Goal: Book appointment/travel/reservation

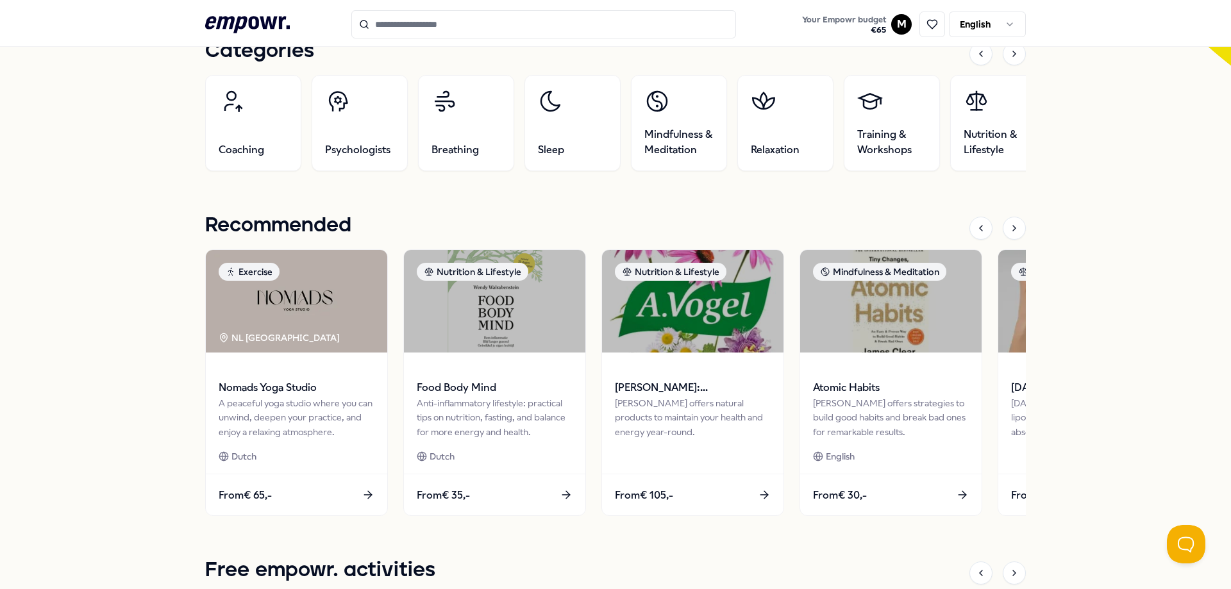
scroll to position [449, 0]
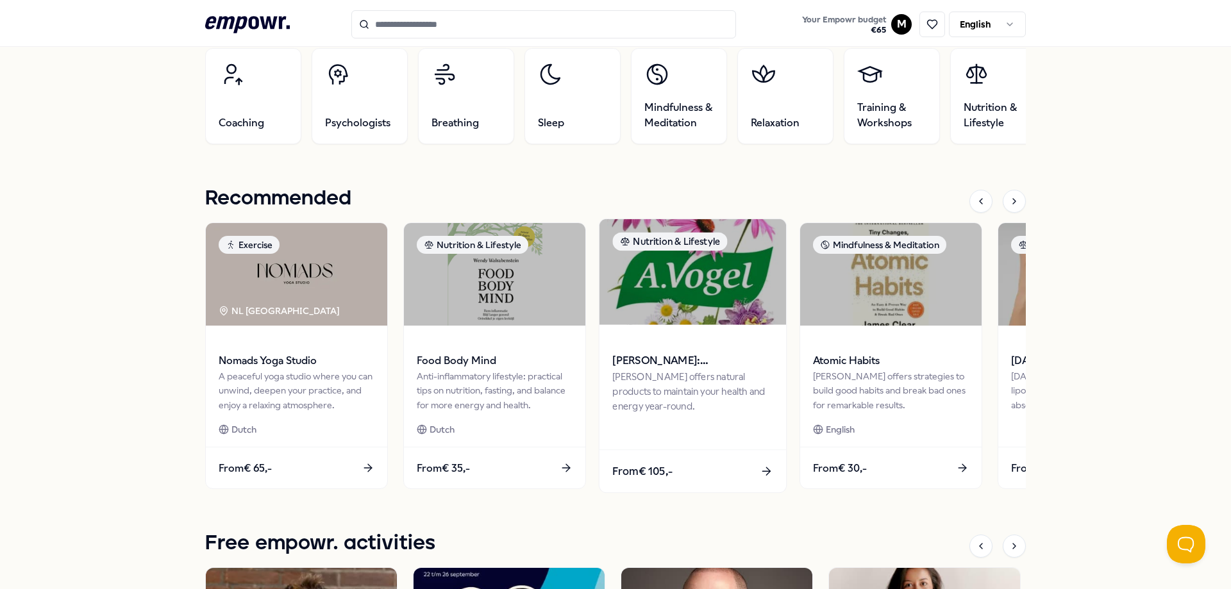
click at [668, 403] on div "[PERSON_NAME] offers natural products to maintain your health and energy year-r…" at bounding box center [692, 391] width 160 height 44
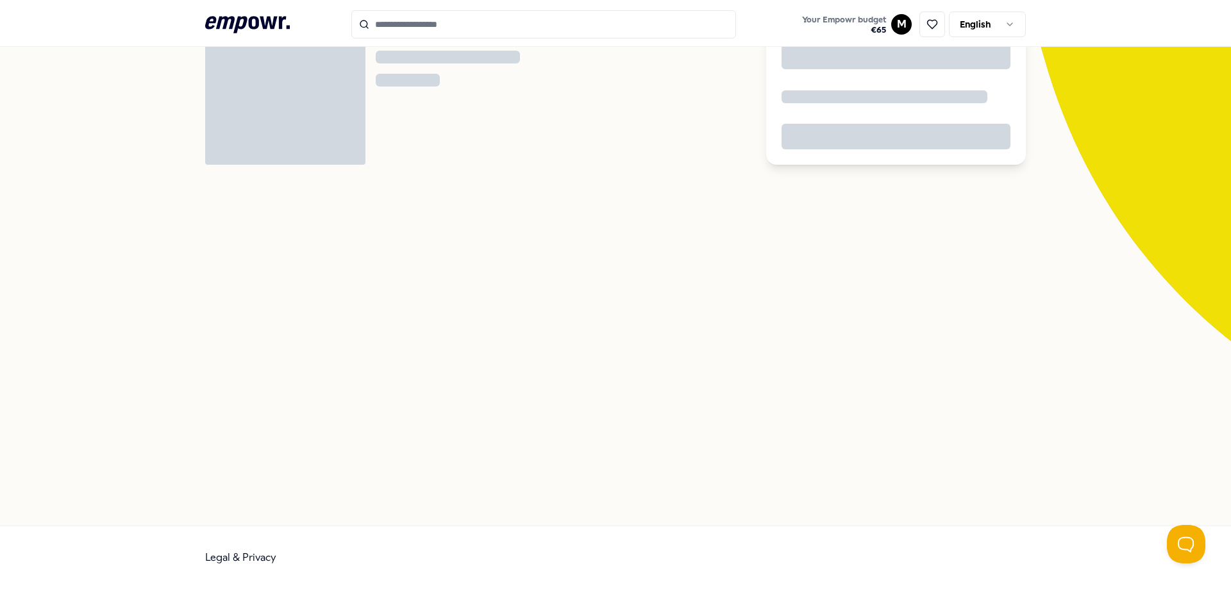
scroll to position [83, 0]
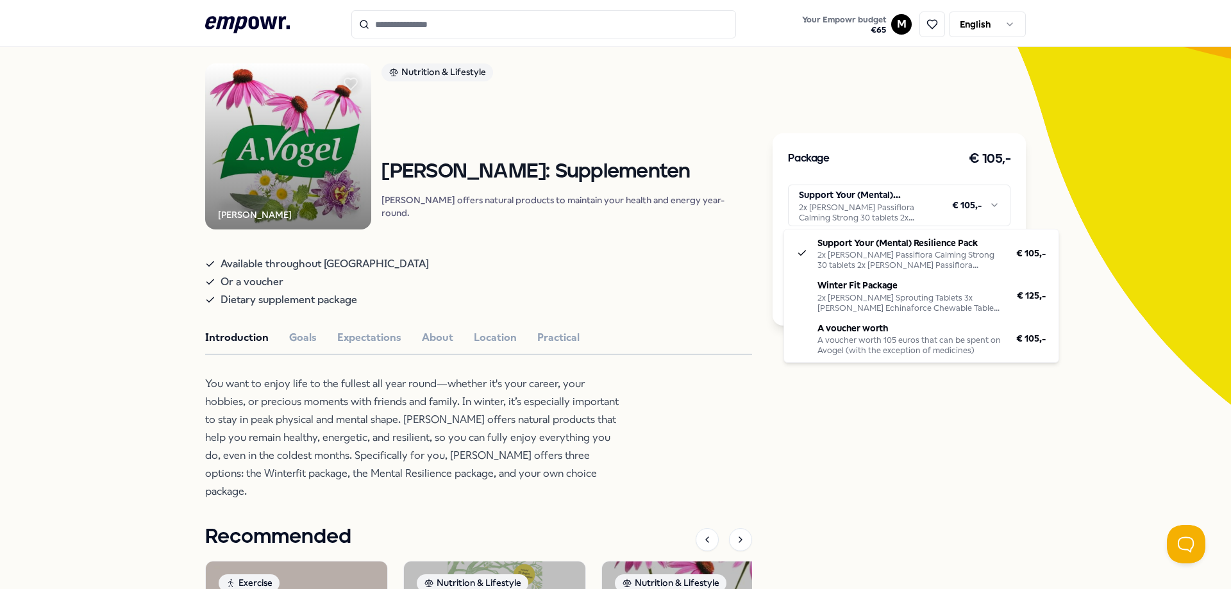
click at [865, 203] on html ".empowr-logo_svg__cls-1{fill:#03032f} Your Empowr budget € 65 M English All cat…" at bounding box center [615, 294] width 1231 height 589
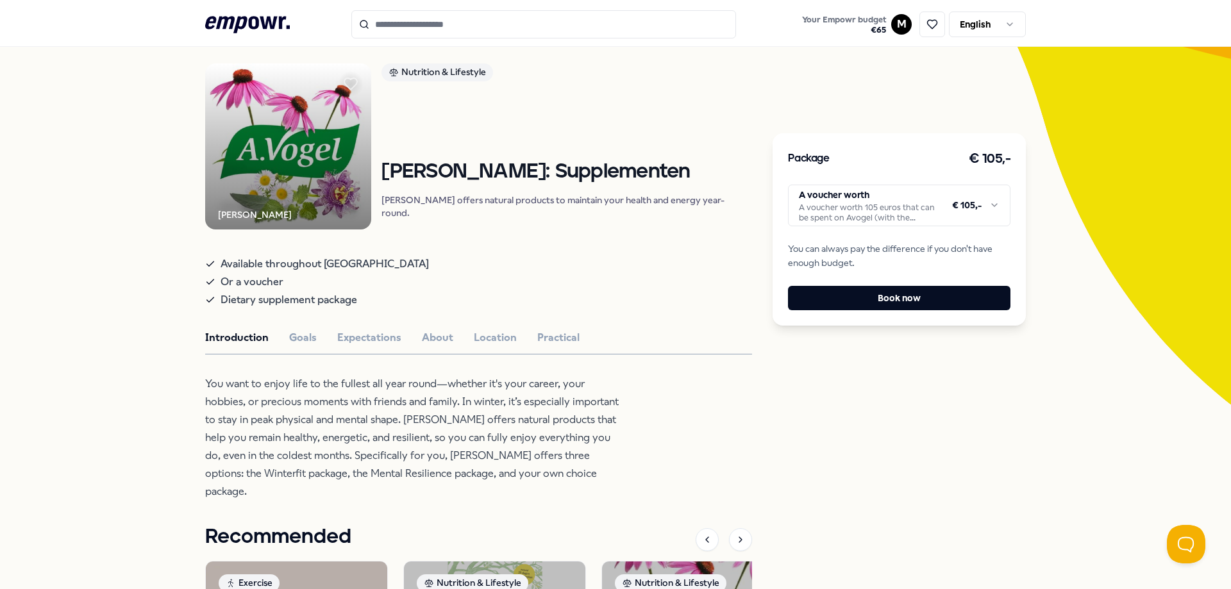
click at [613, 387] on p "You want to enjoy life to the fullest all year round—whether it's your career, …" at bounding box center [413, 438] width 417 height 126
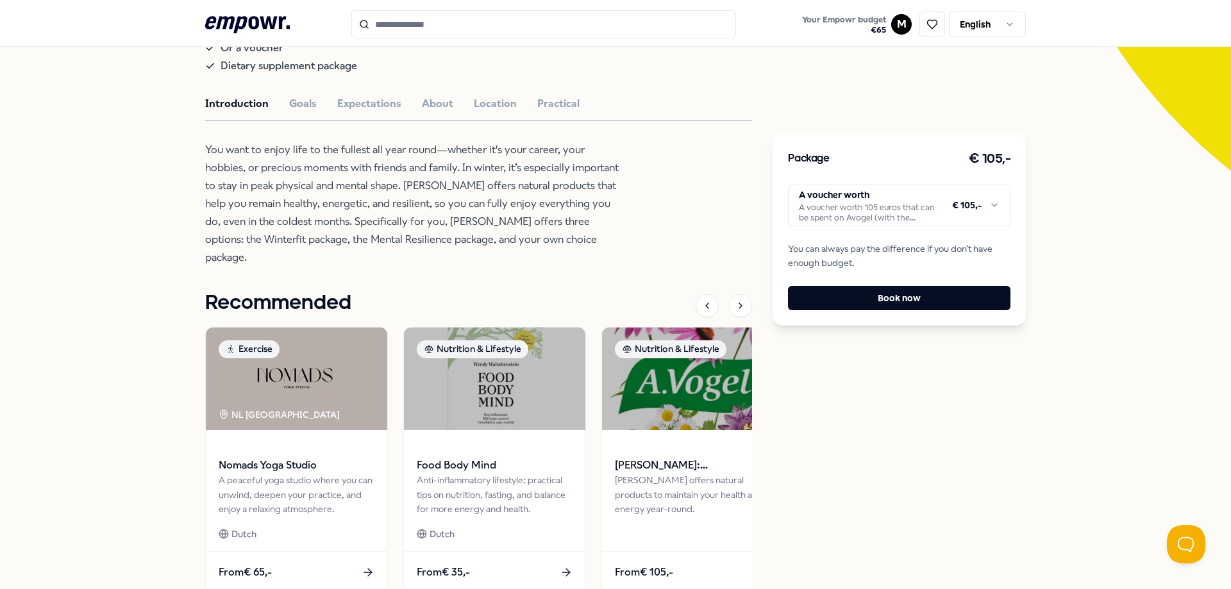
scroll to position [339, 0]
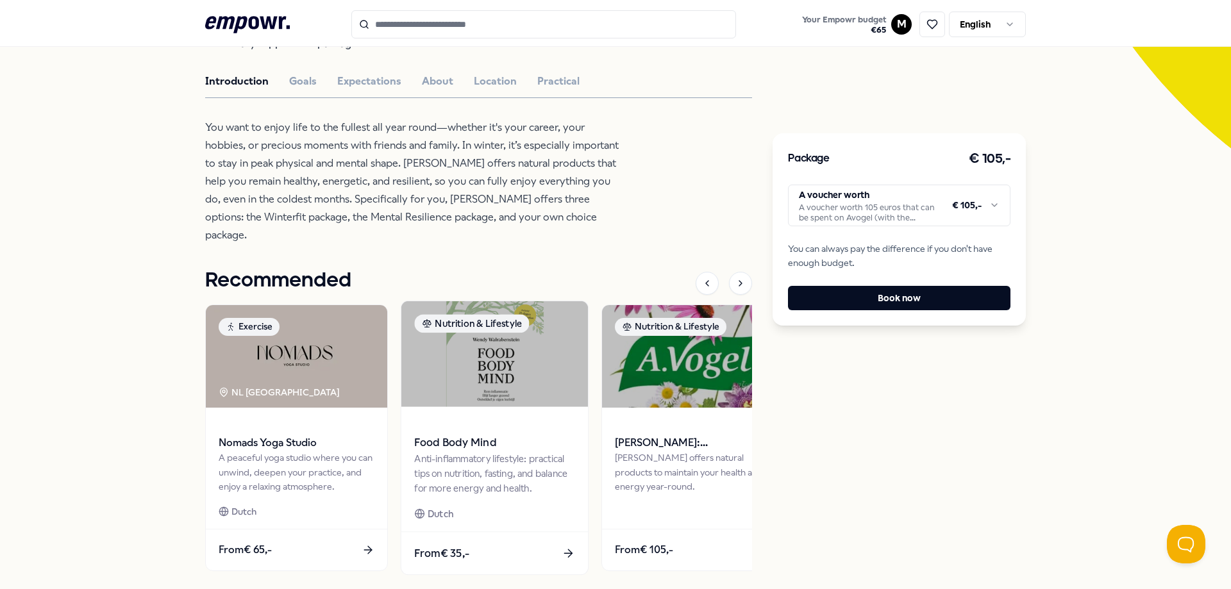
click at [503, 381] on img at bounding box center [494, 354] width 187 height 106
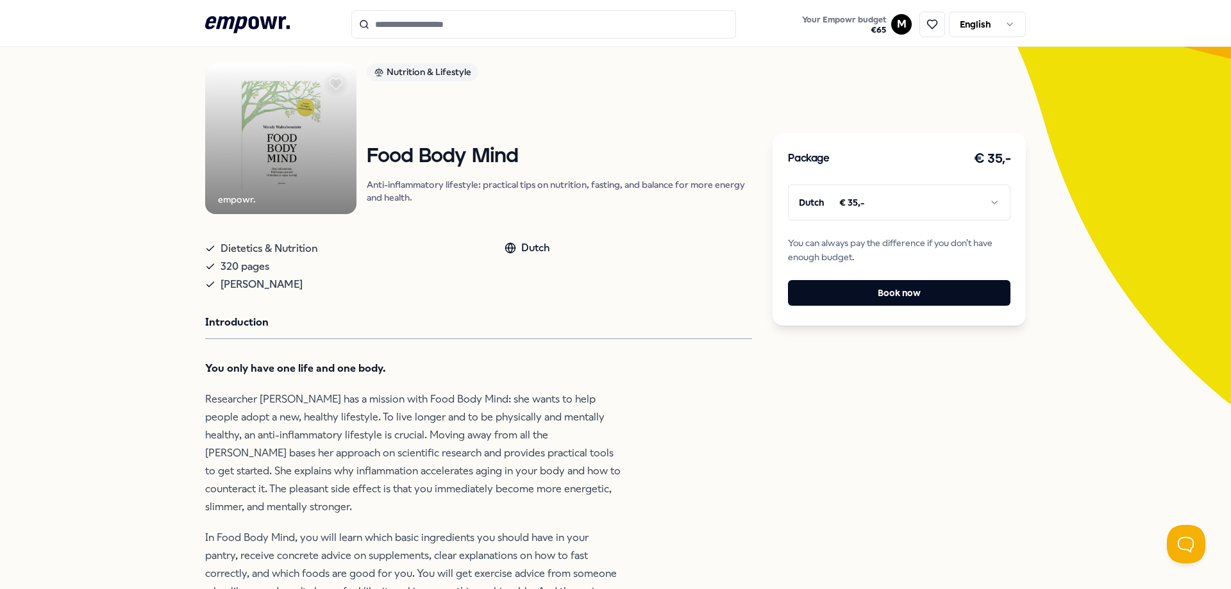
click at [242, 21] on icon ".empowr-logo_svg__cls-1{fill:#03032f}" at bounding box center [247, 25] width 85 height 24
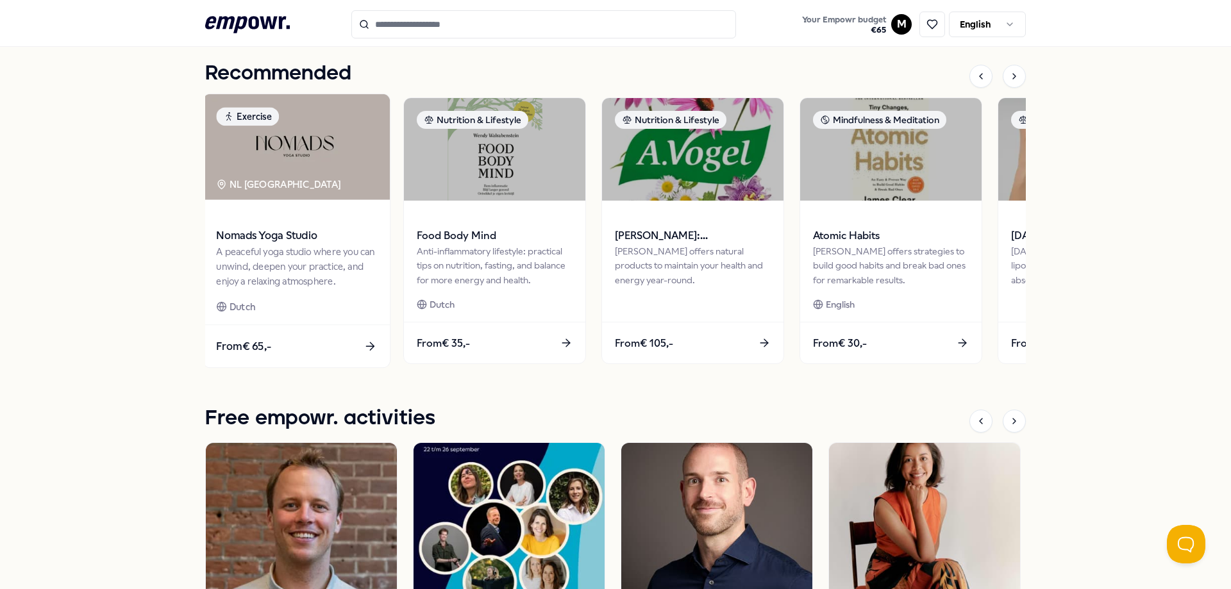
scroll to position [596, 0]
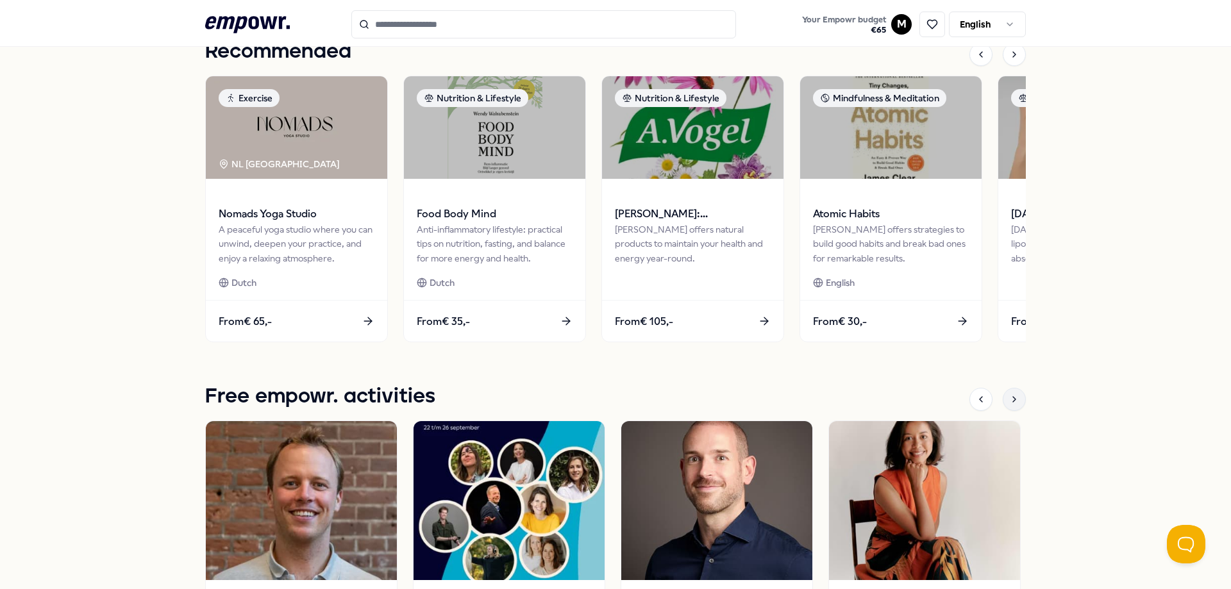
click at [1017, 403] on div at bounding box center [1014, 399] width 23 height 23
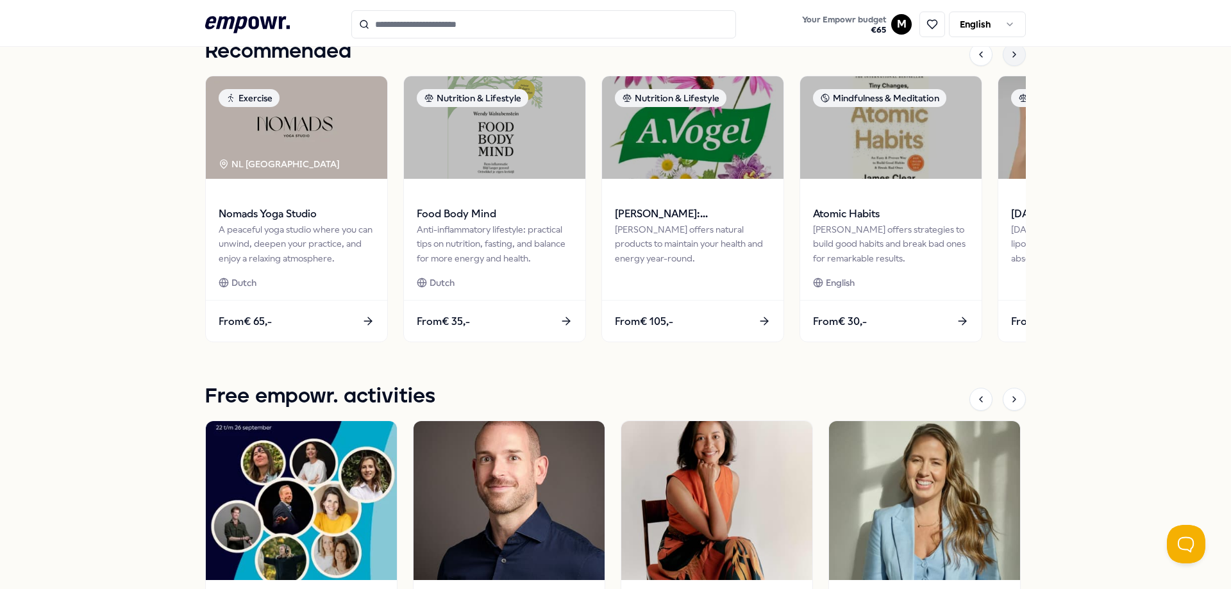
click at [1009, 54] on icon at bounding box center [1014, 54] width 10 height 10
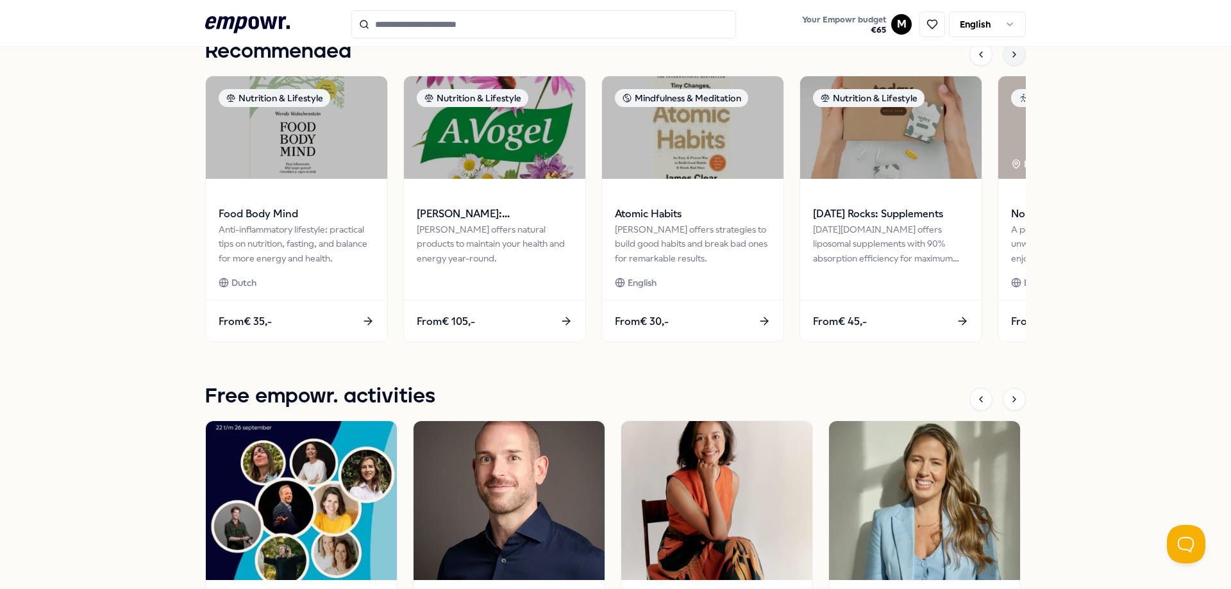
click at [1014, 54] on icon at bounding box center [1014, 54] width 10 height 10
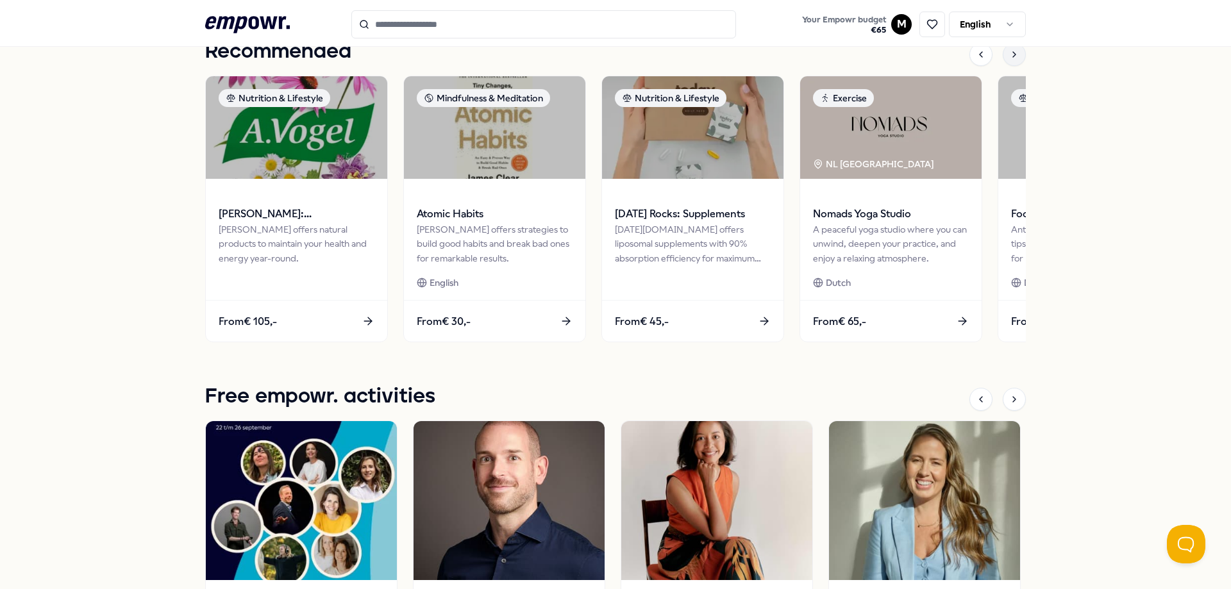
click at [1015, 54] on div at bounding box center [1014, 54] width 23 height 23
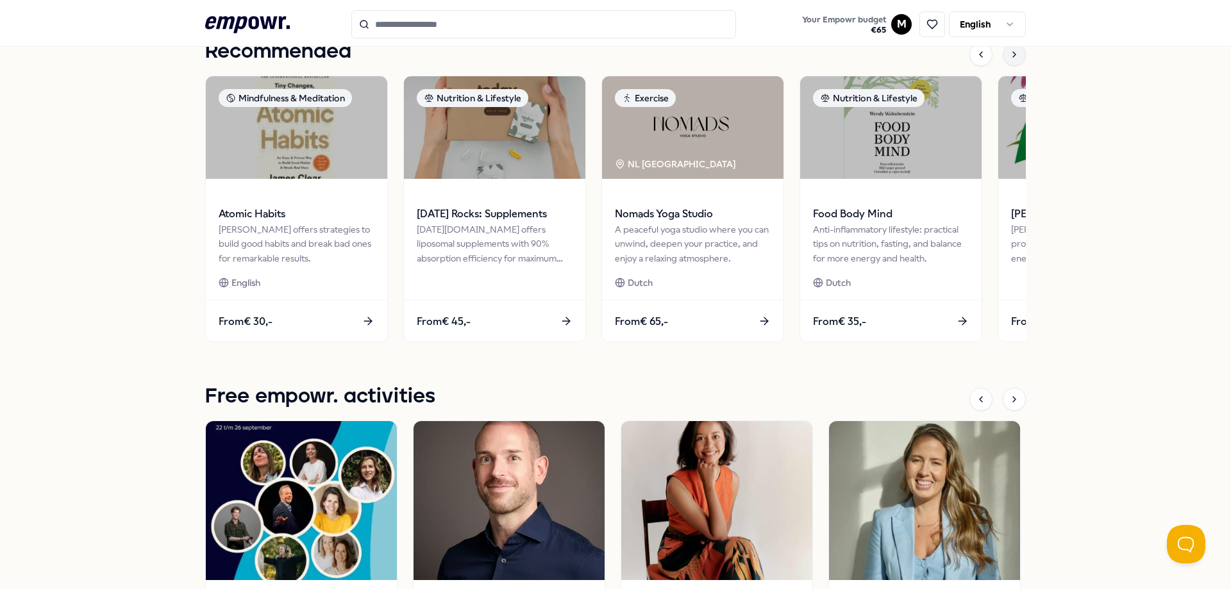
click at [1015, 54] on div at bounding box center [1014, 54] width 23 height 23
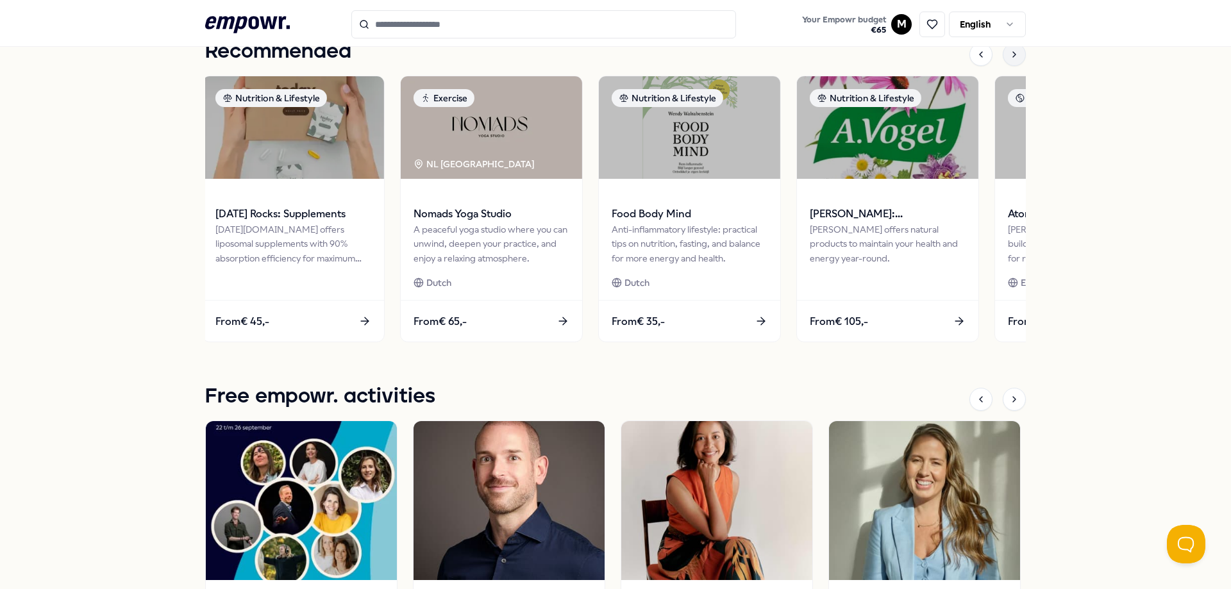
click at [1015, 54] on div at bounding box center [1014, 54] width 23 height 23
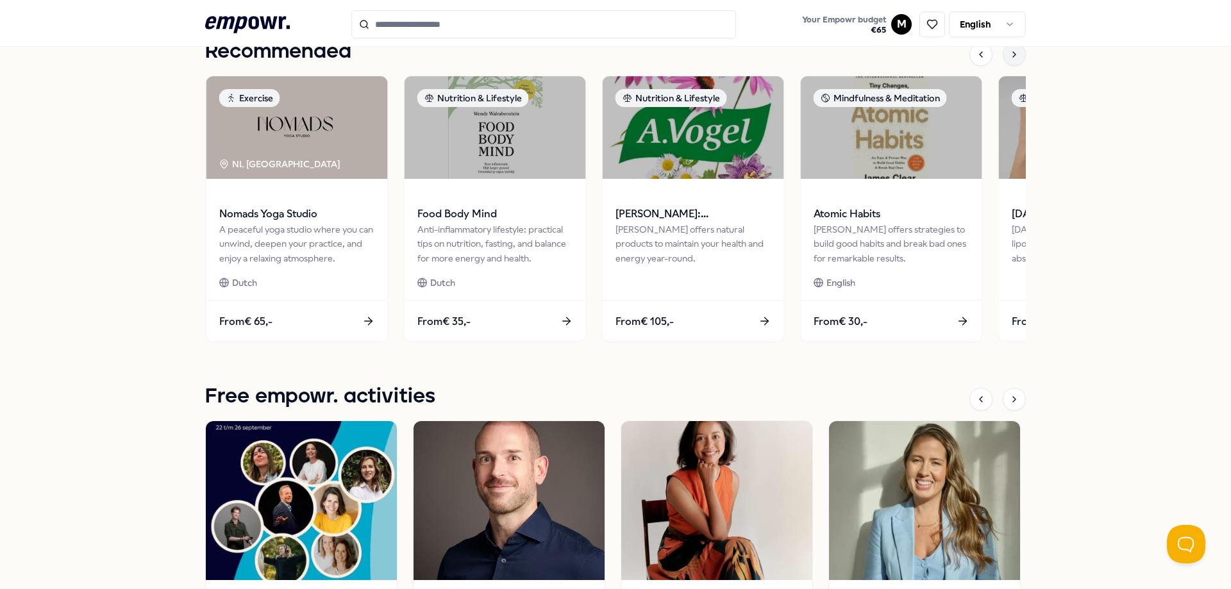
click at [1015, 54] on div at bounding box center [1014, 54] width 23 height 23
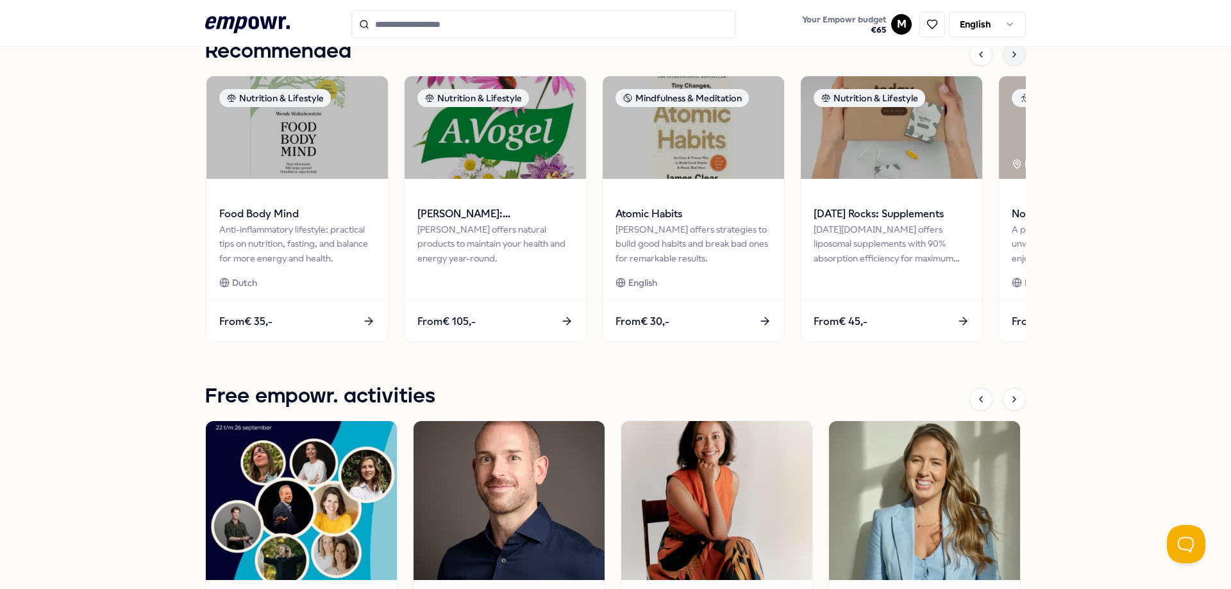
click at [1015, 54] on div at bounding box center [1014, 54] width 23 height 23
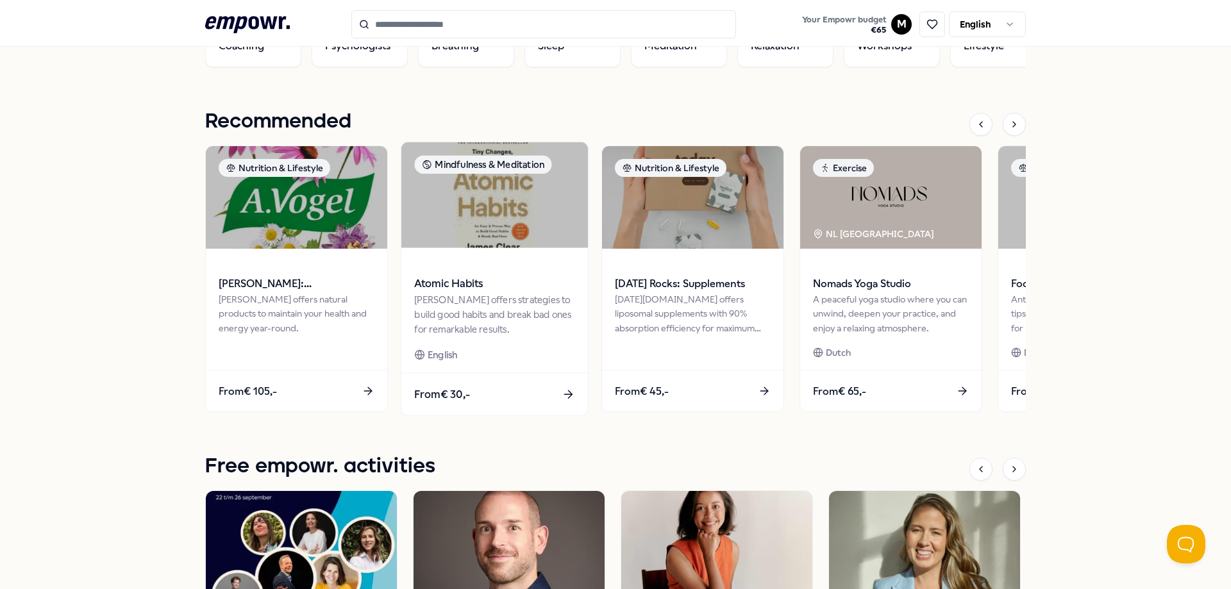
scroll to position [275, 0]
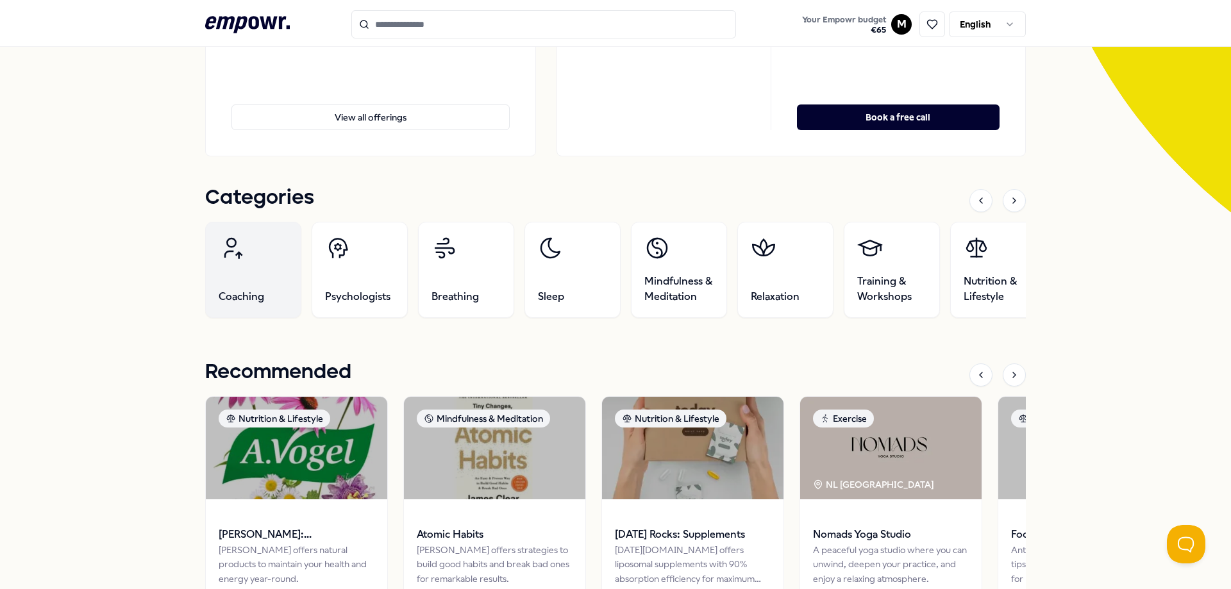
click at [248, 283] on link "Coaching" at bounding box center [253, 270] width 96 height 96
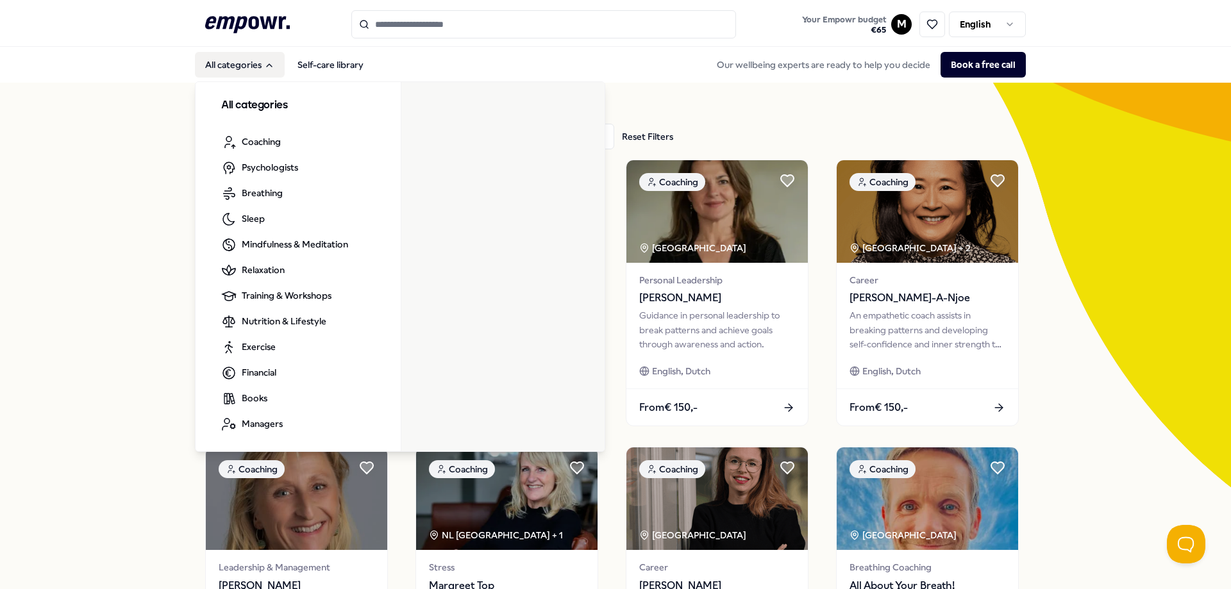
click at [238, 20] on icon ".empowr-logo_svg__cls-1{fill:#03032f}" at bounding box center [247, 25] width 85 height 24
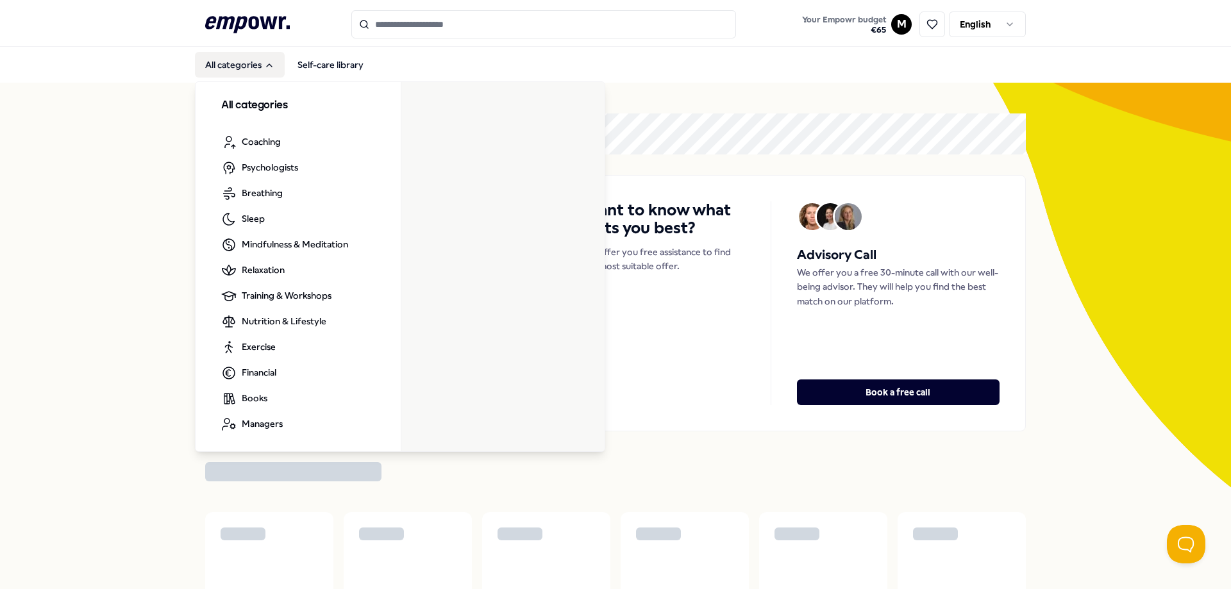
click at [257, 62] on button "All categories" at bounding box center [240, 65] width 90 height 26
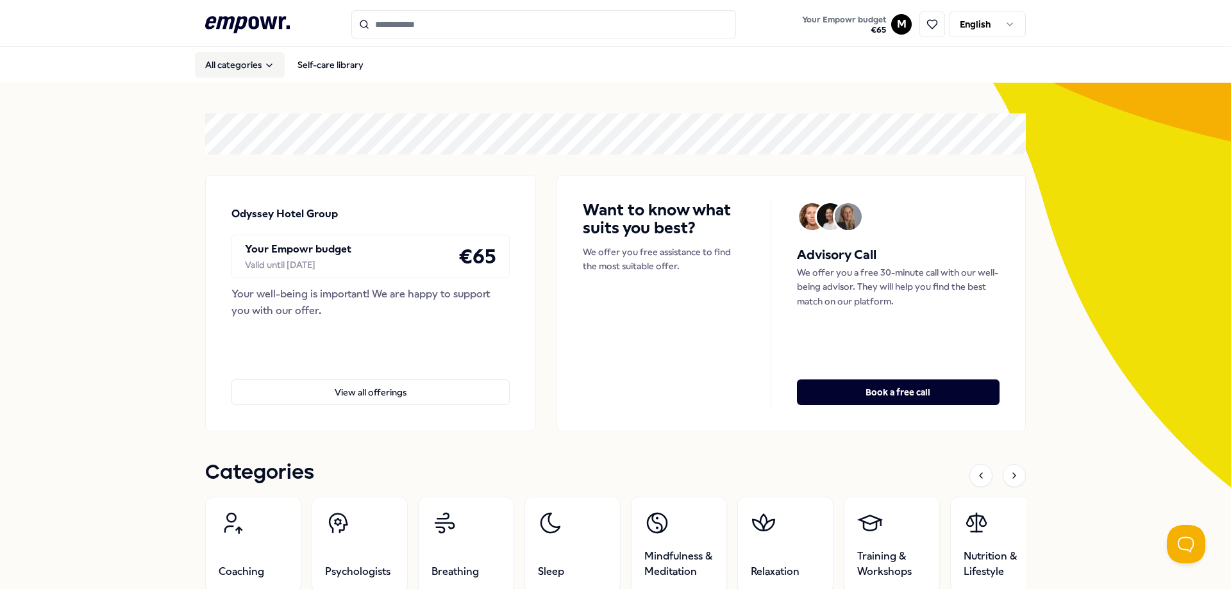
click at [257, 62] on button "All categories" at bounding box center [240, 65] width 90 height 26
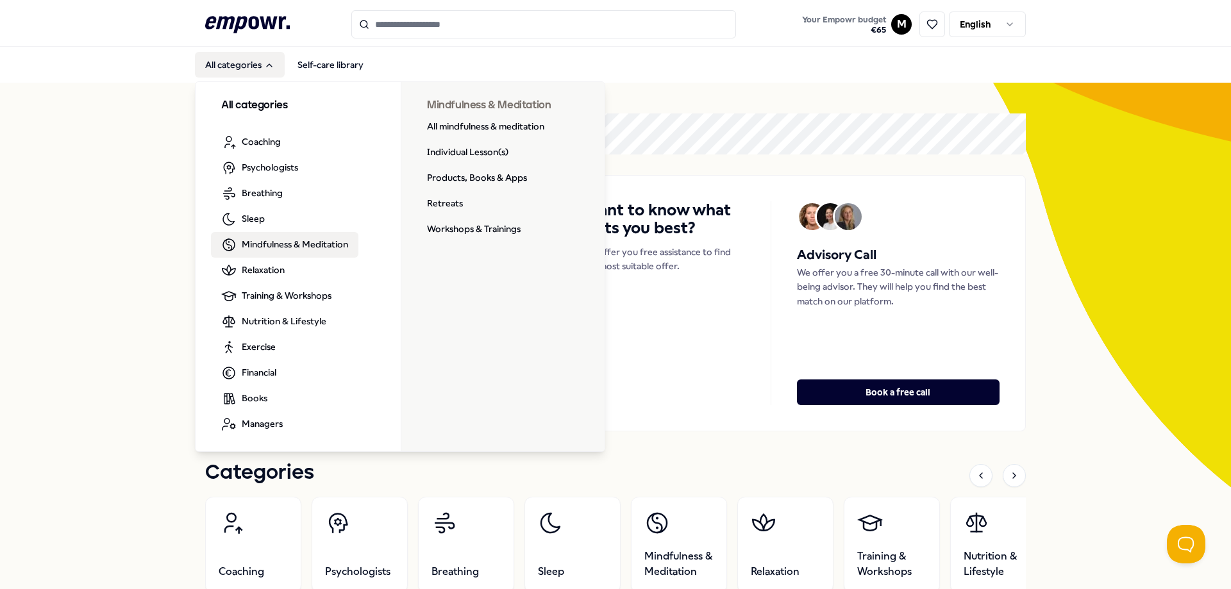
click at [296, 243] on span "Mindfulness & Meditation" at bounding box center [295, 244] width 106 height 14
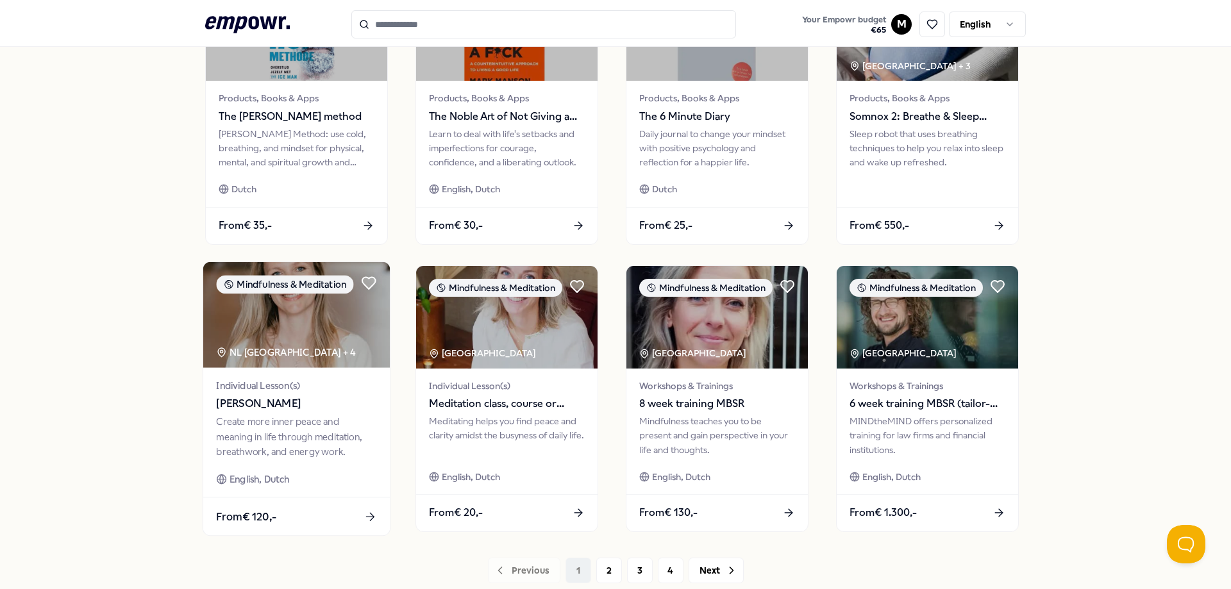
scroll to position [558, 0]
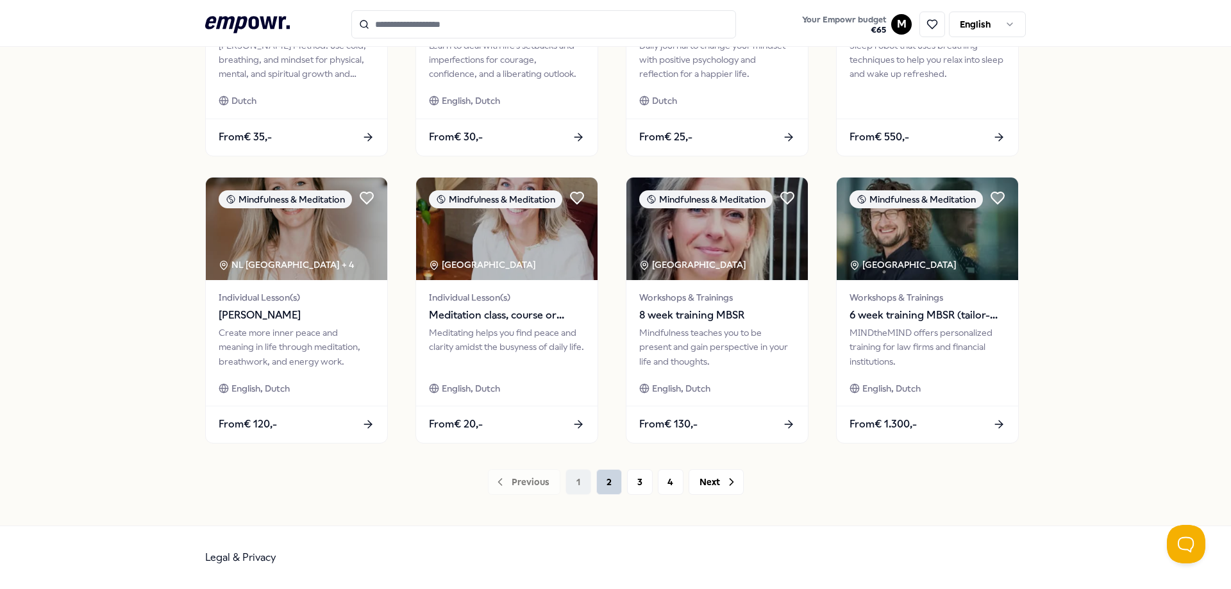
click at [601, 481] on button "2" at bounding box center [609, 482] width 26 height 26
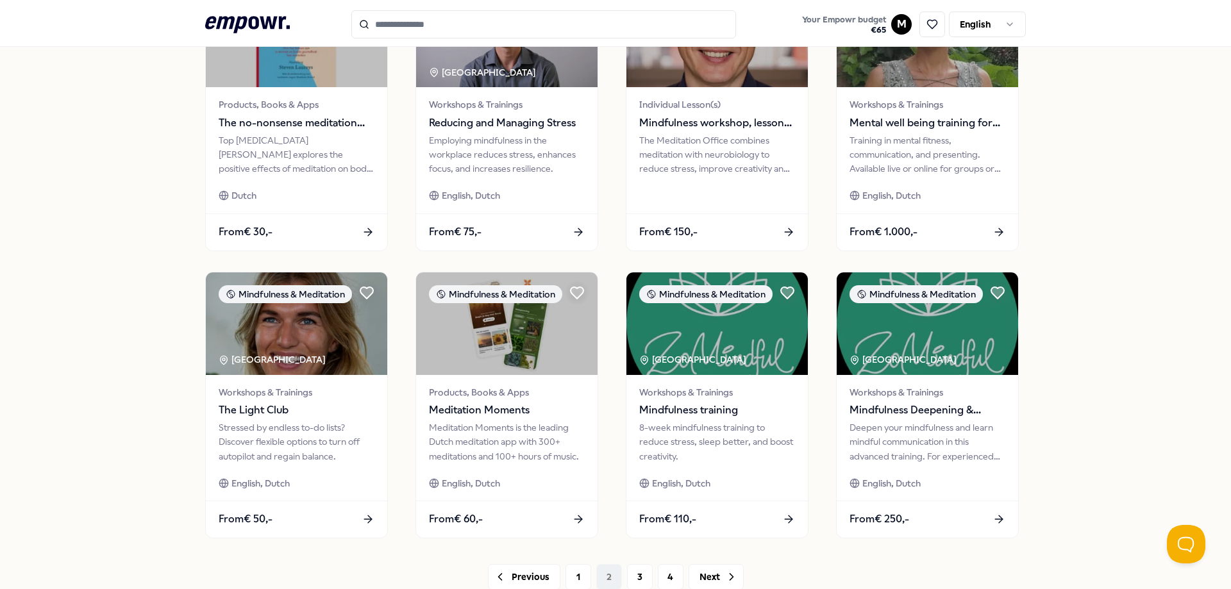
scroll to position [558, 0]
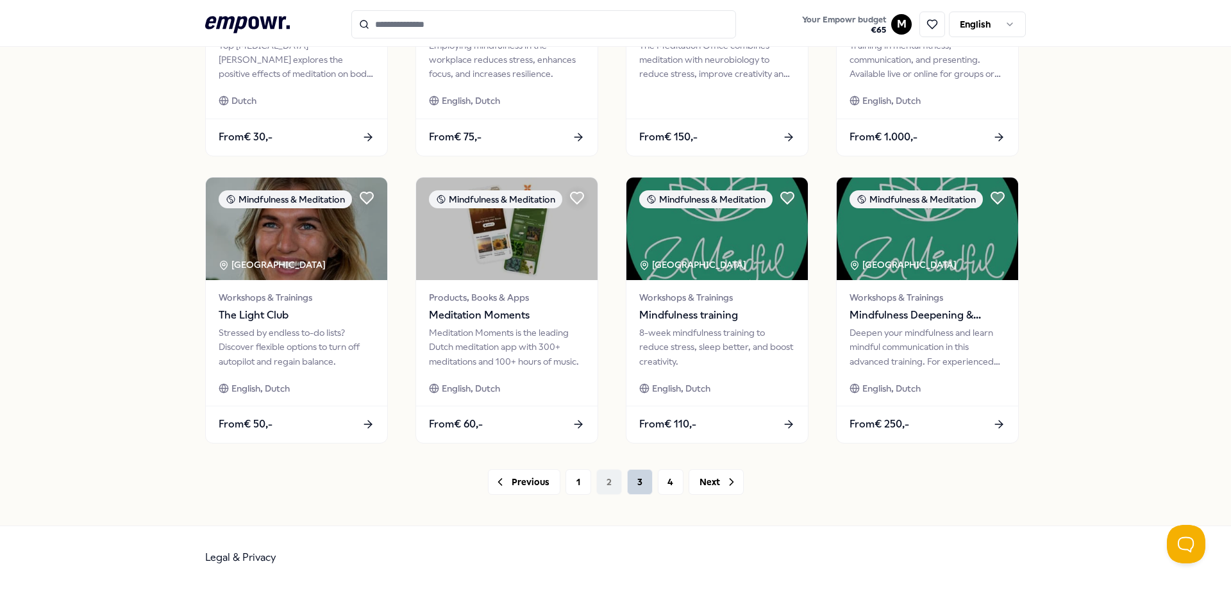
click at [637, 494] on button "3" at bounding box center [640, 482] width 26 height 26
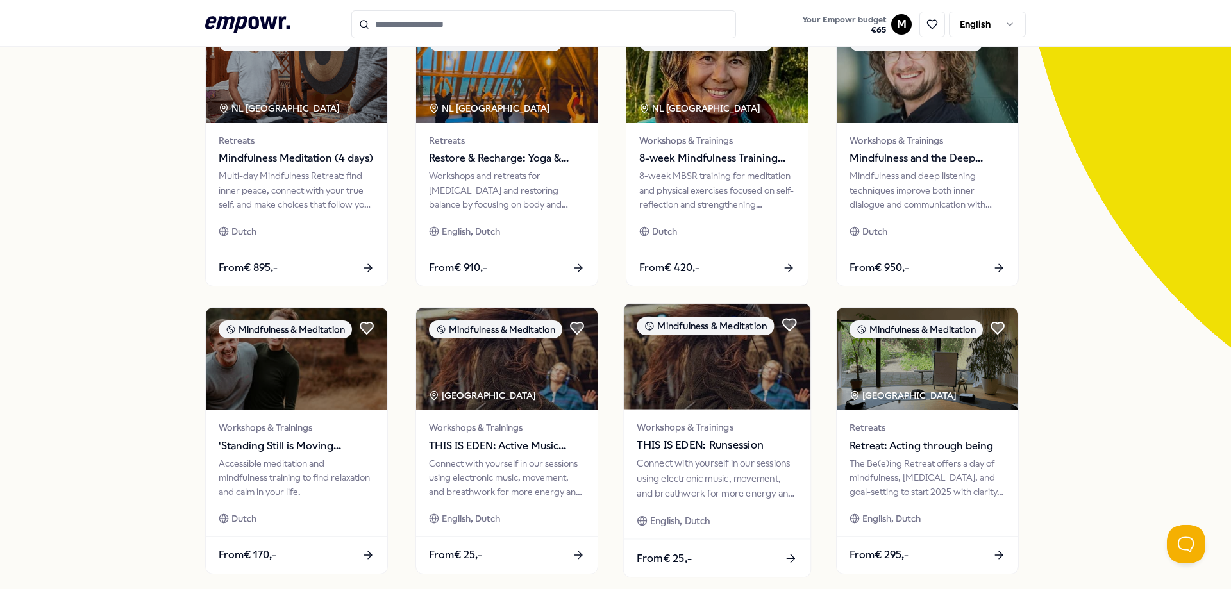
scroll to position [494, 0]
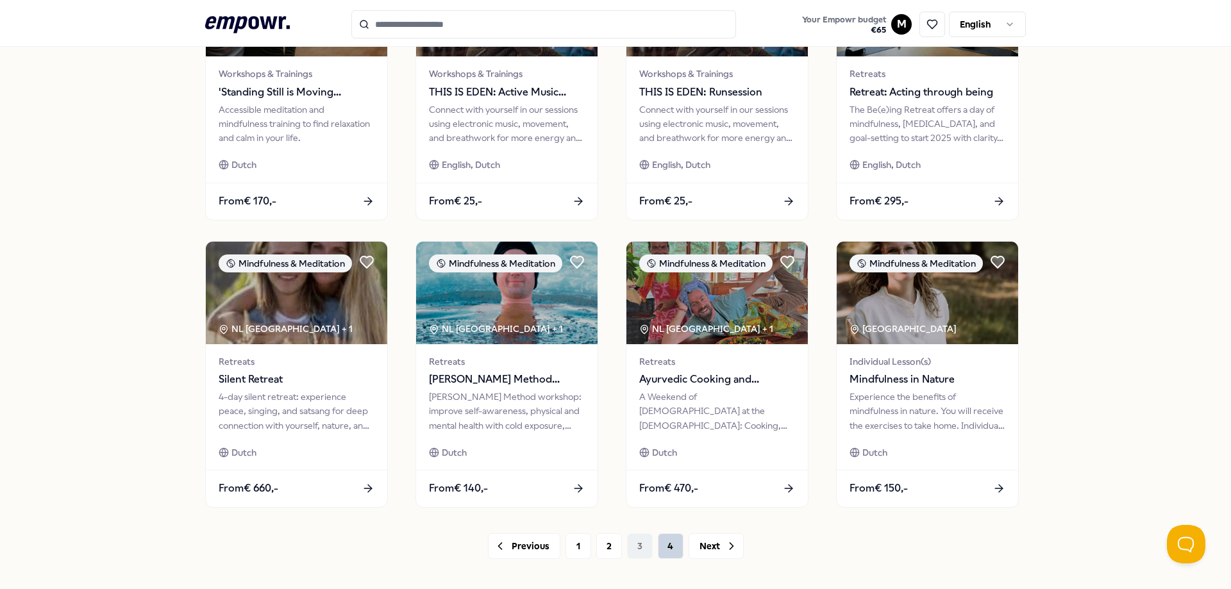
click at [658, 540] on button "4" at bounding box center [671, 546] width 26 height 26
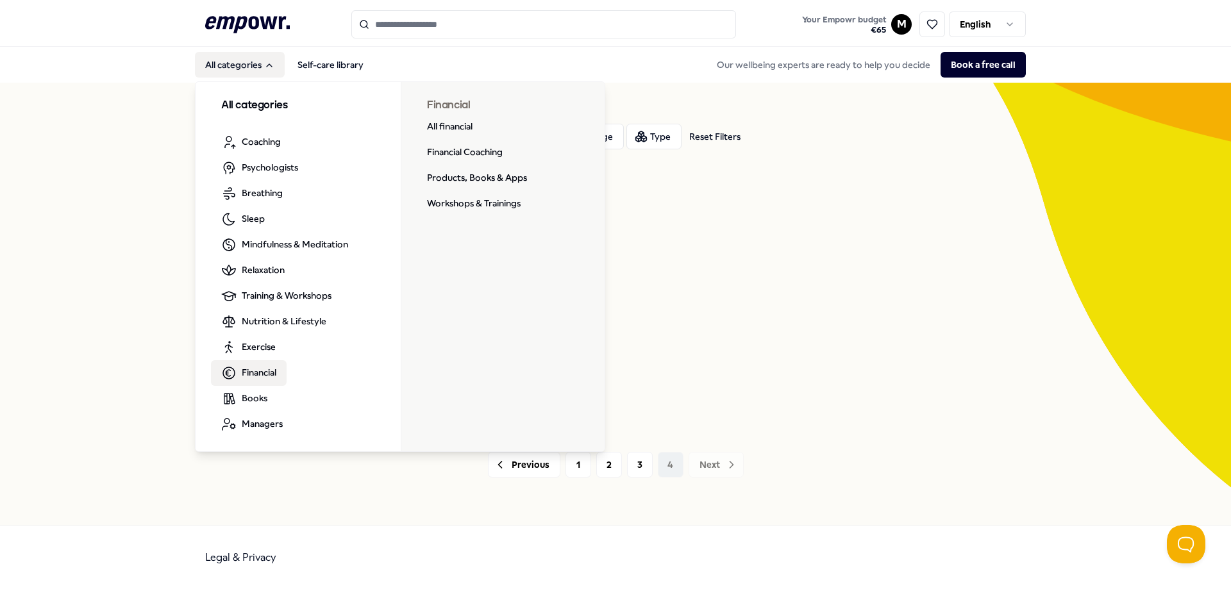
click at [271, 376] on span "Financial" at bounding box center [259, 372] width 35 height 14
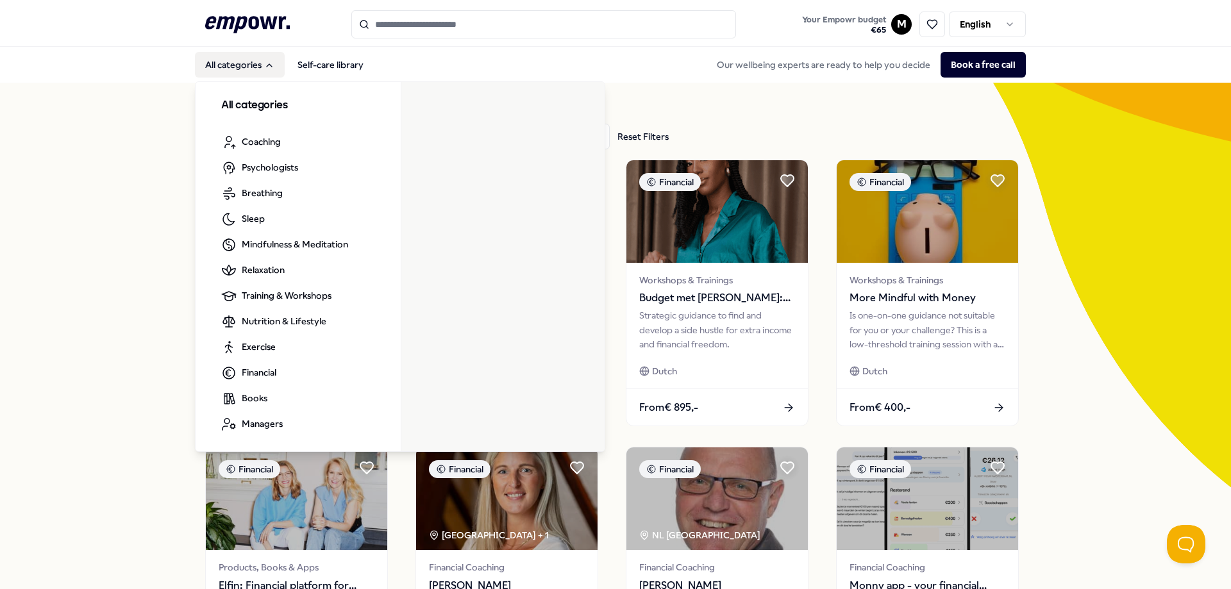
click at [221, 71] on button "All categories" at bounding box center [240, 65] width 90 height 26
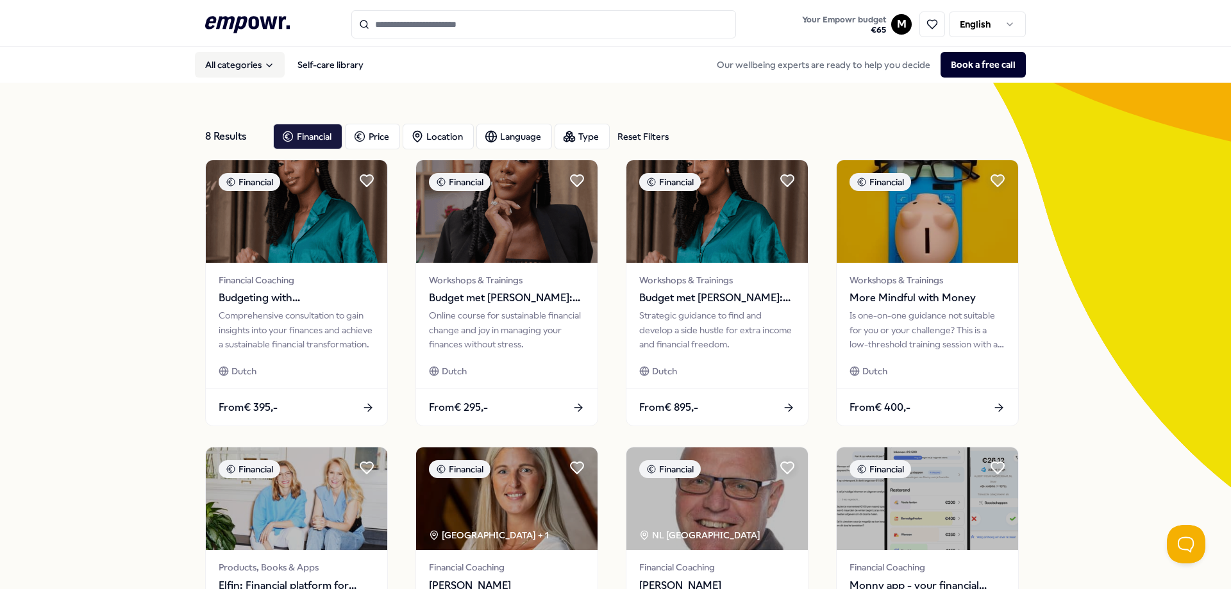
click at [223, 69] on button "All categories" at bounding box center [240, 65] width 90 height 26
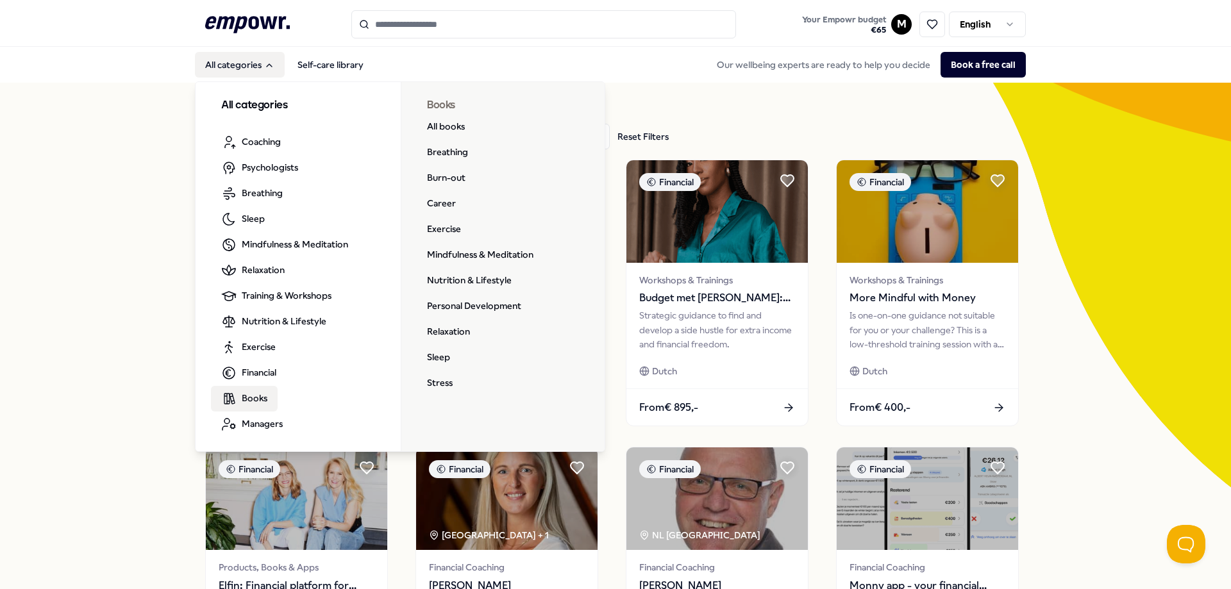
click at [252, 401] on span "Books" at bounding box center [255, 398] width 26 height 14
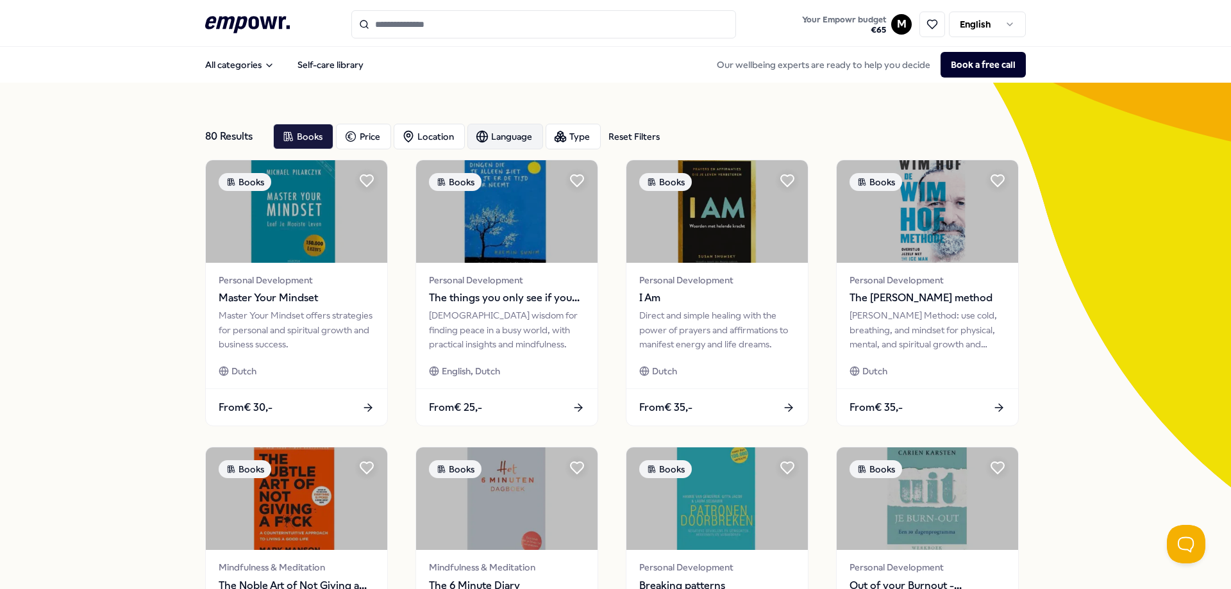
click at [510, 128] on div "Language" at bounding box center [505, 137] width 76 height 26
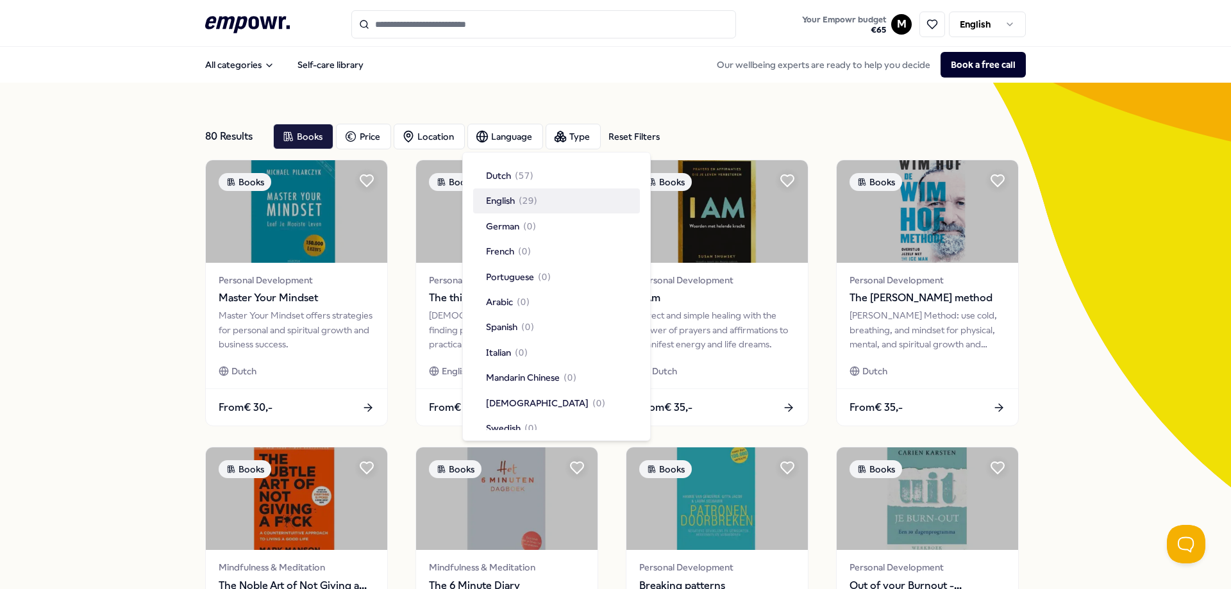
click at [521, 200] on span "( 29 )" at bounding box center [528, 201] width 19 height 14
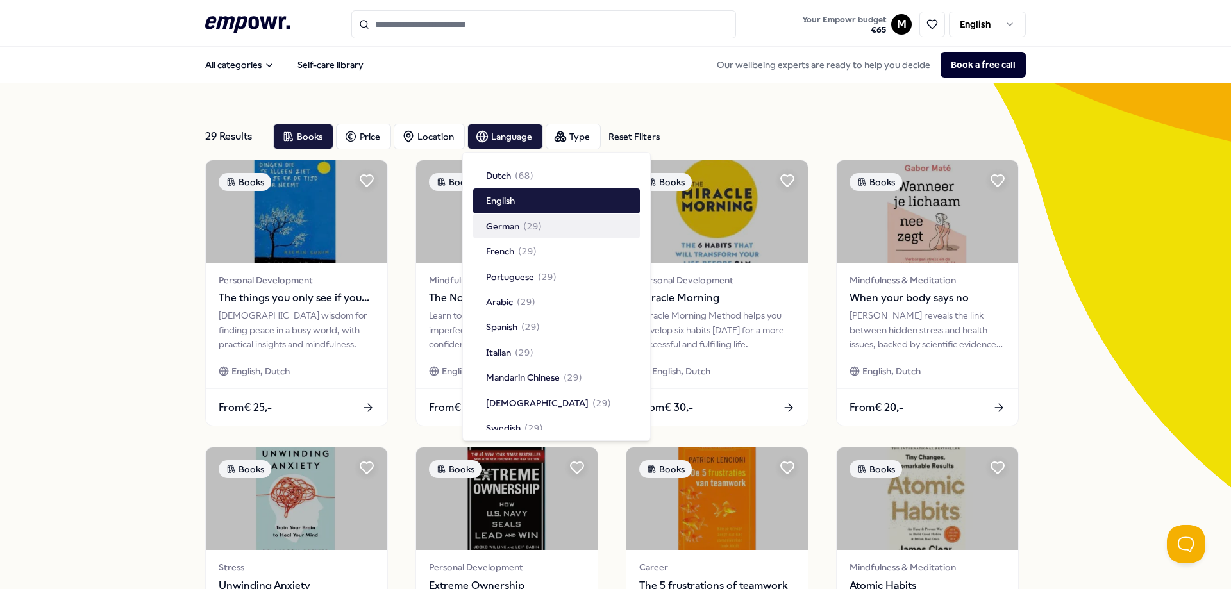
click at [88, 294] on div "29 Results Reset Filters Books Price Location Language Type Reset Filters Books…" at bounding box center [615, 583] width 1231 height 1001
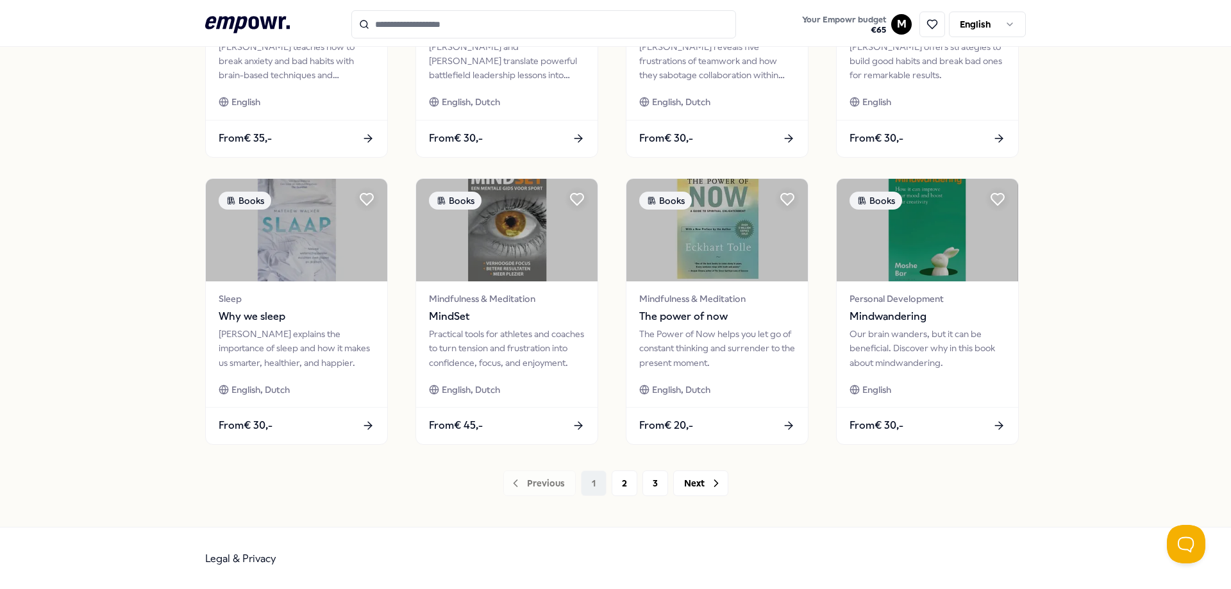
scroll to position [558, 0]
click at [612, 477] on button "2" at bounding box center [625, 482] width 26 height 26
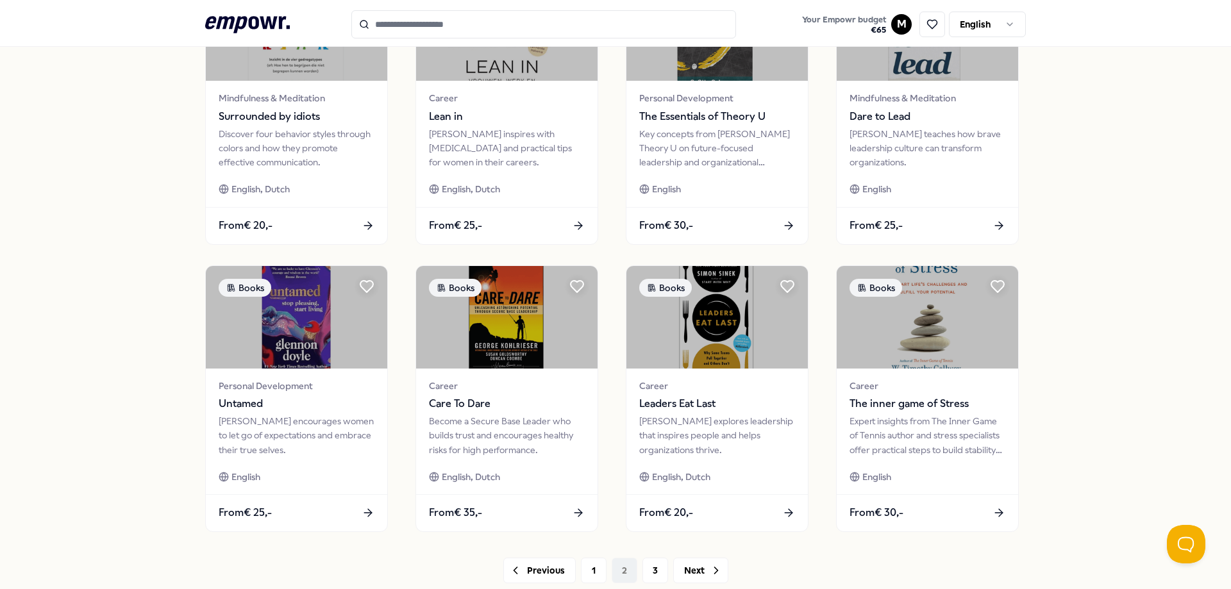
scroll to position [558, 0]
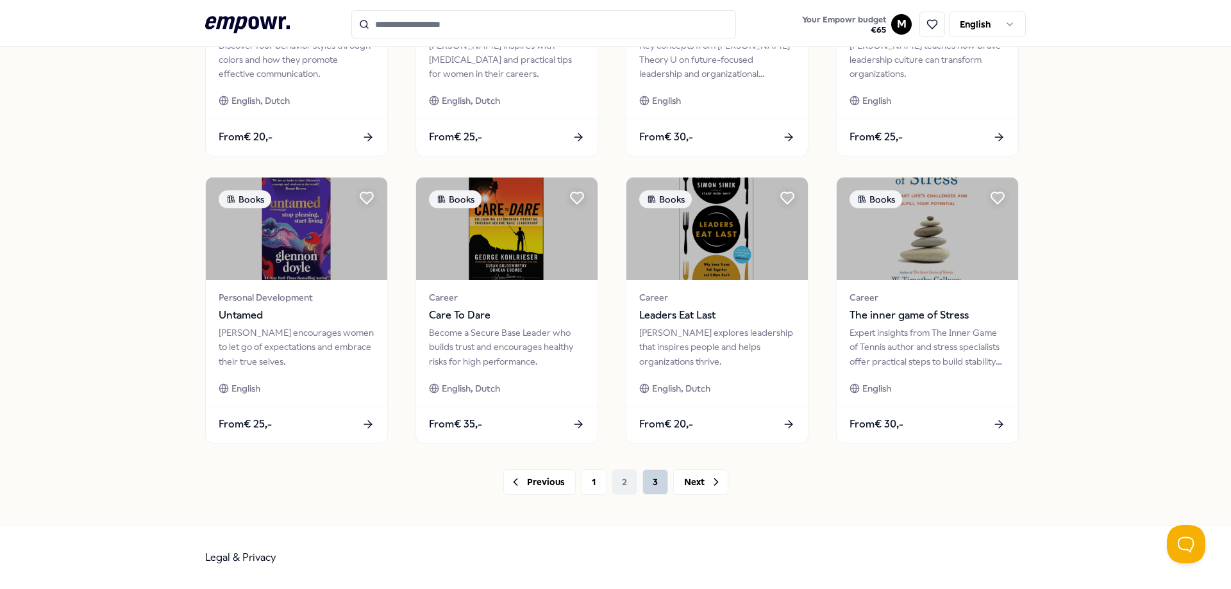
click at [646, 487] on button "3" at bounding box center [655, 482] width 26 height 26
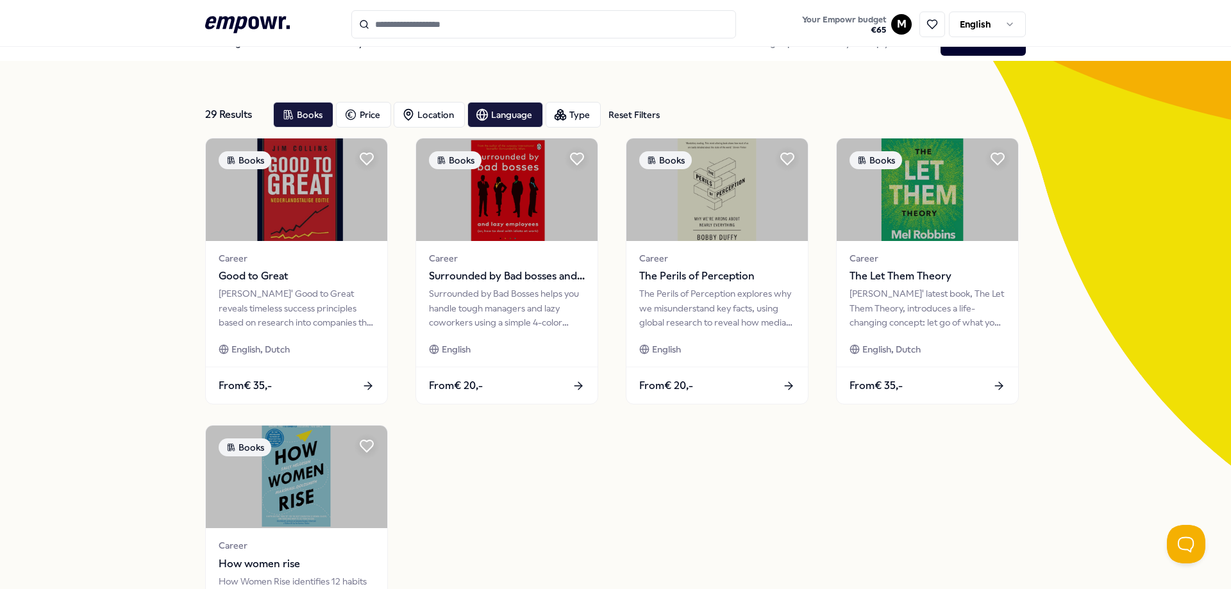
scroll to position [13, 0]
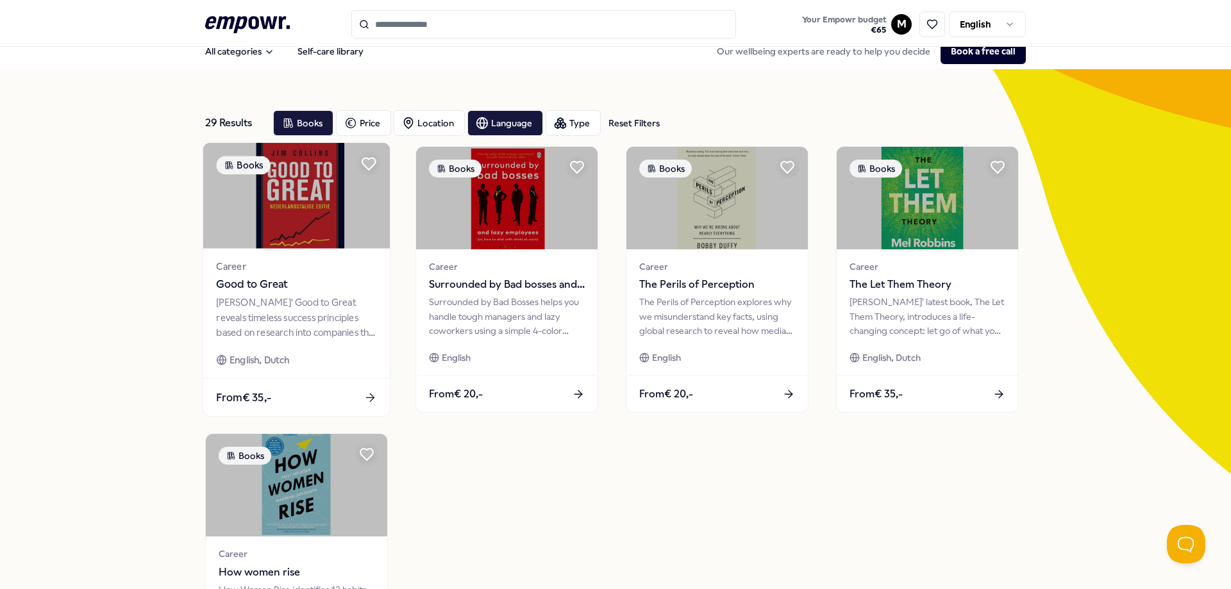
click at [337, 401] on div "From € 35,-" at bounding box center [296, 397] width 187 height 38
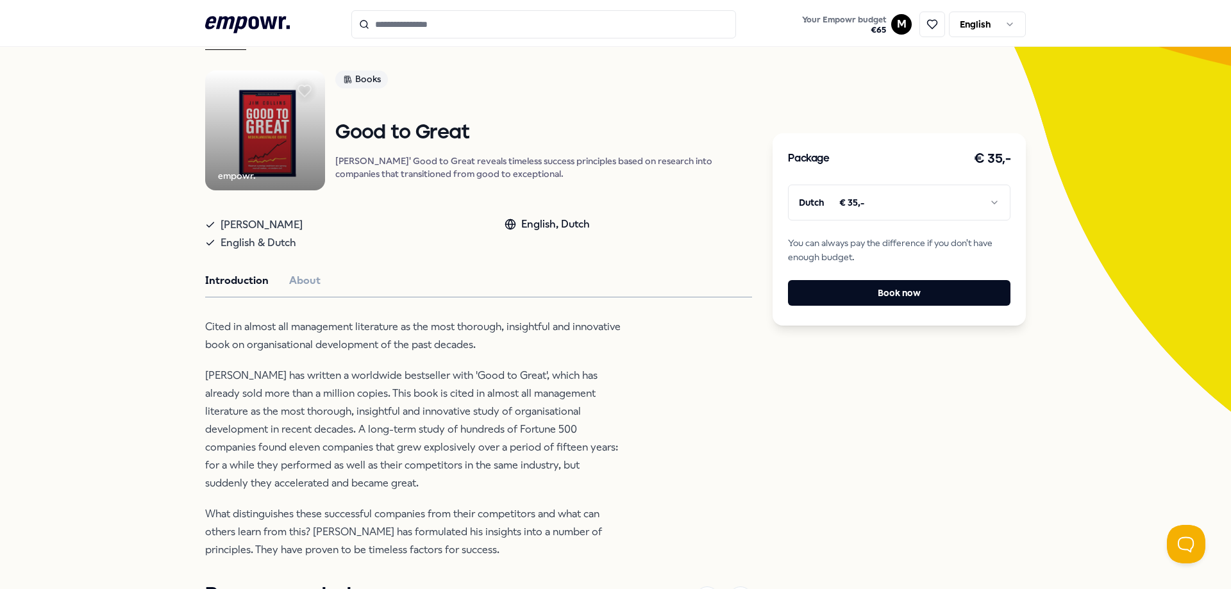
scroll to position [78, 0]
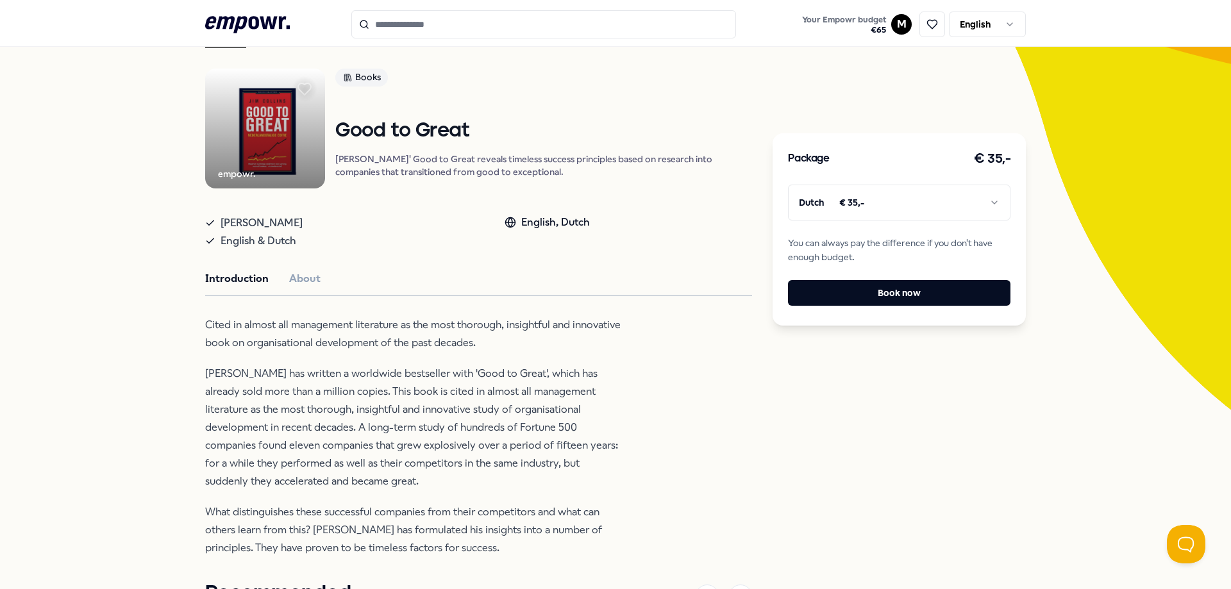
click at [813, 210] on html ".empowr-logo_svg__cls-1{fill:#03032f} Your Empowr budget € 65 M English All cat…" at bounding box center [615, 294] width 1231 height 589
click at [238, 22] on icon ".empowr-logo_svg__cls-1{fill:#03032f}" at bounding box center [247, 25] width 85 height 24
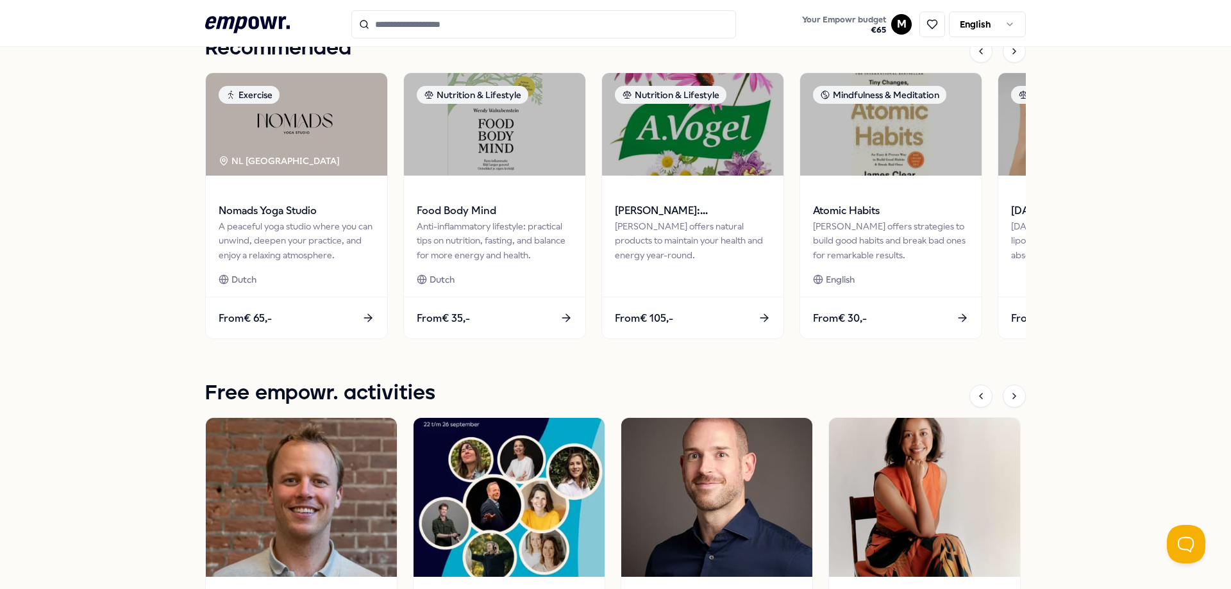
scroll to position [392, 0]
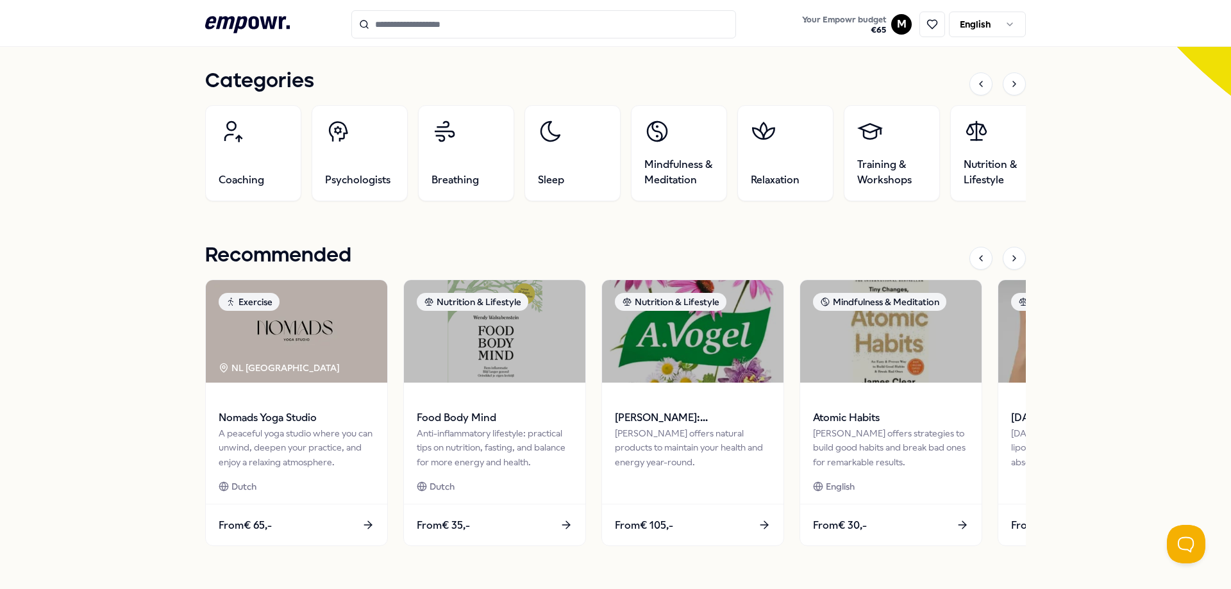
click at [477, 22] on input "Search for products, categories or subcategories" at bounding box center [543, 24] width 385 height 28
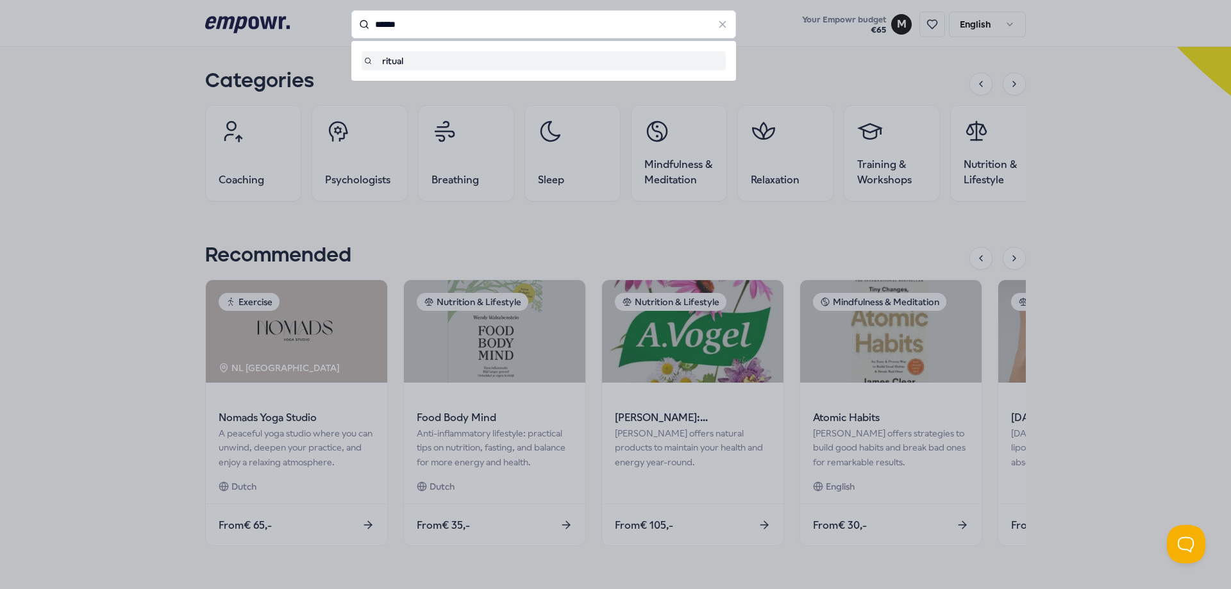
type input "******"
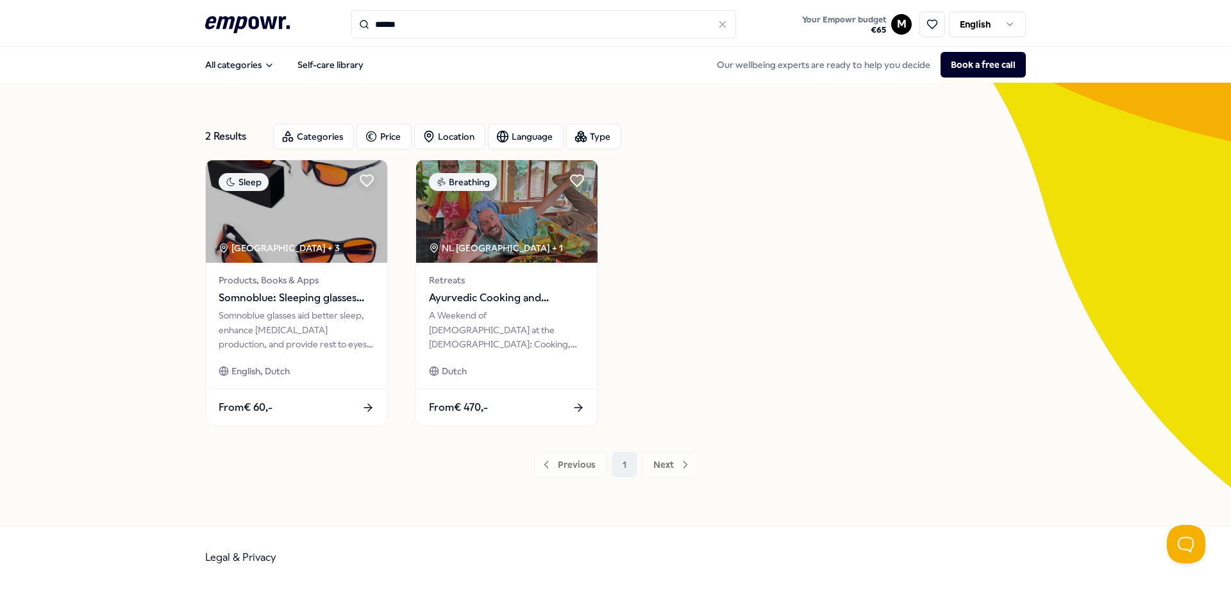
click at [412, 19] on input "******" at bounding box center [543, 24] width 385 height 28
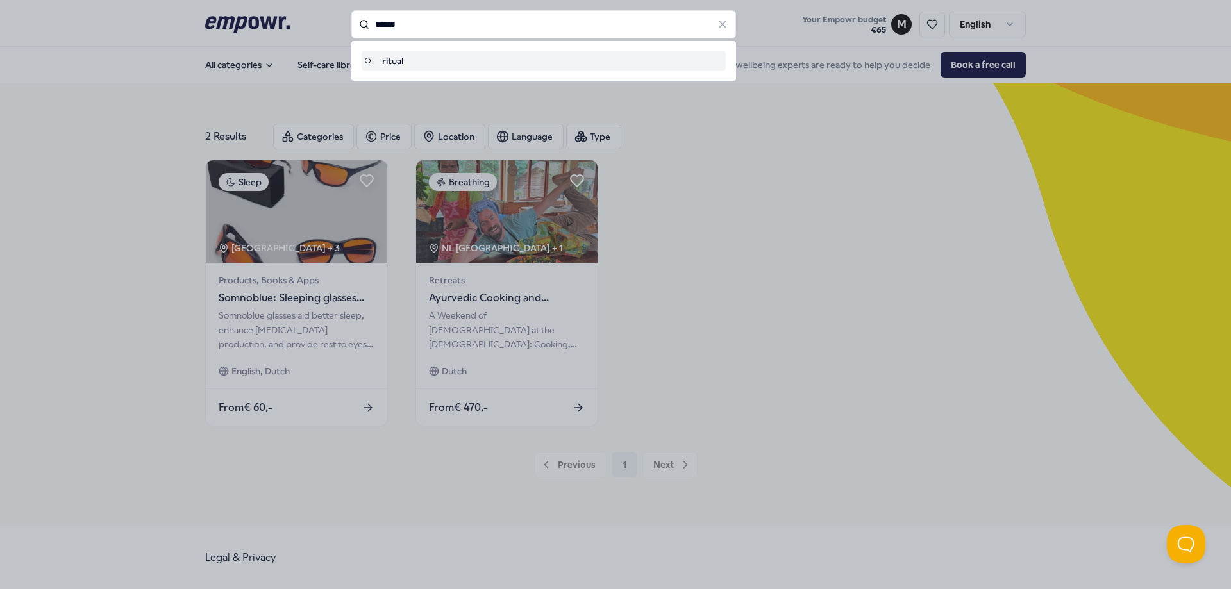
click at [412, 19] on input "******" at bounding box center [543, 24] width 385 height 28
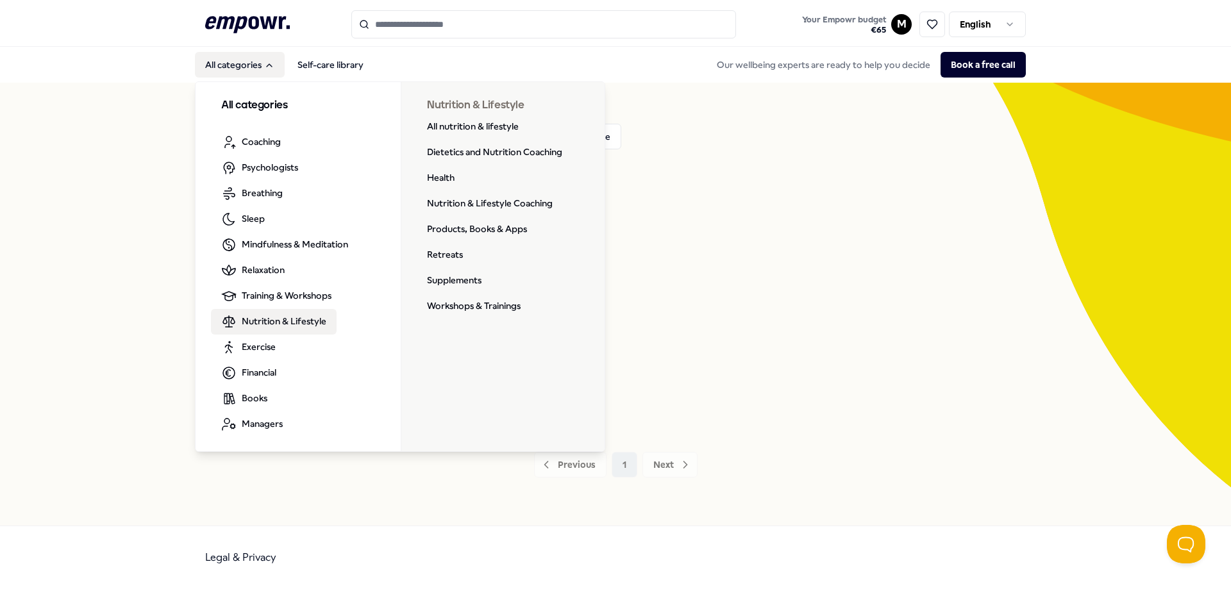
click at [283, 319] on span "Nutrition & Lifestyle" at bounding box center [284, 321] width 85 height 14
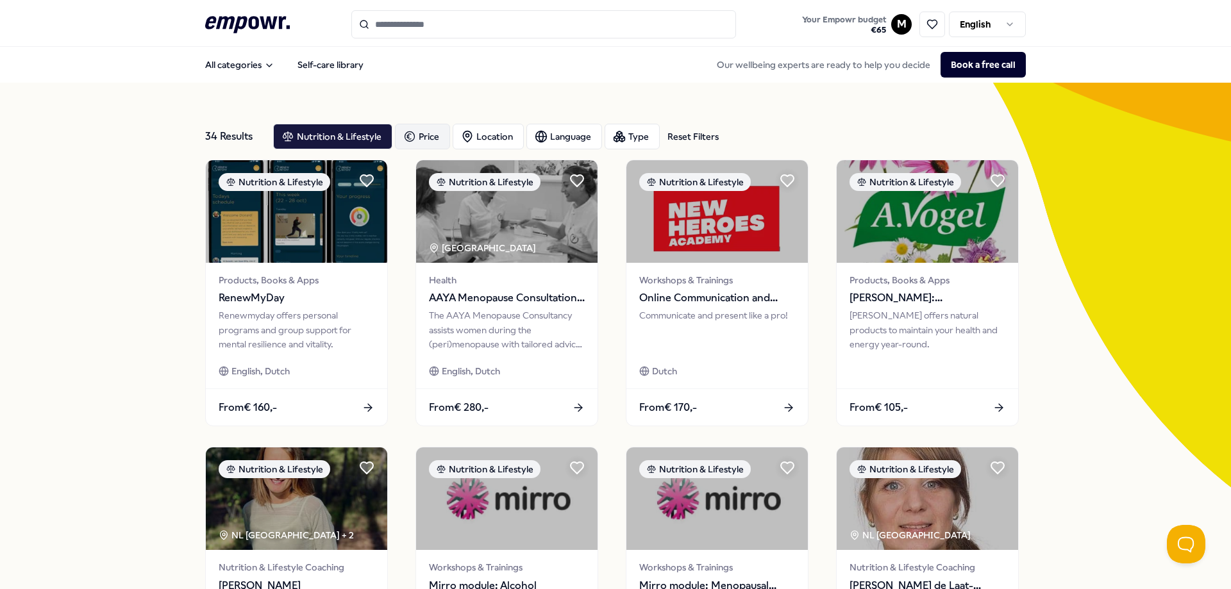
click at [408, 131] on icon "button" at bounding box center [409, 136] width 13 height 15
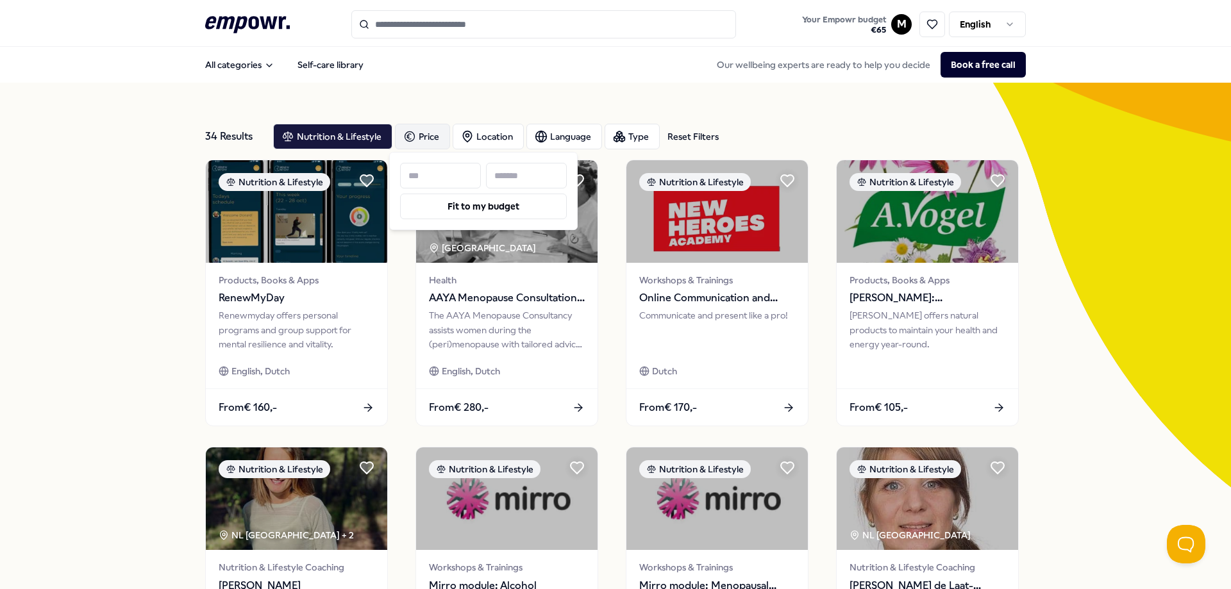
click at [514, 176] on input at bounding box center [526, 176] width 81 height 26
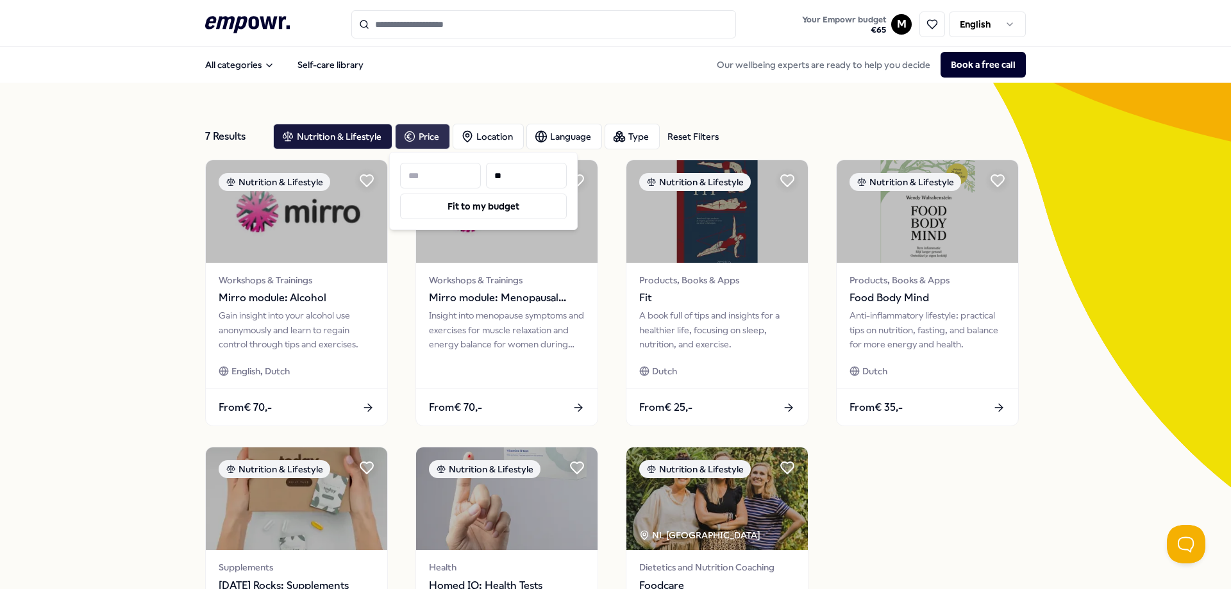
type input "**"
click at [914, 526] on div "Nutrition & Lifestyle Workshops & Trainings Mirro module: Alcohol Gain insight …" at bounding box center [615, 437] width 821 height 555
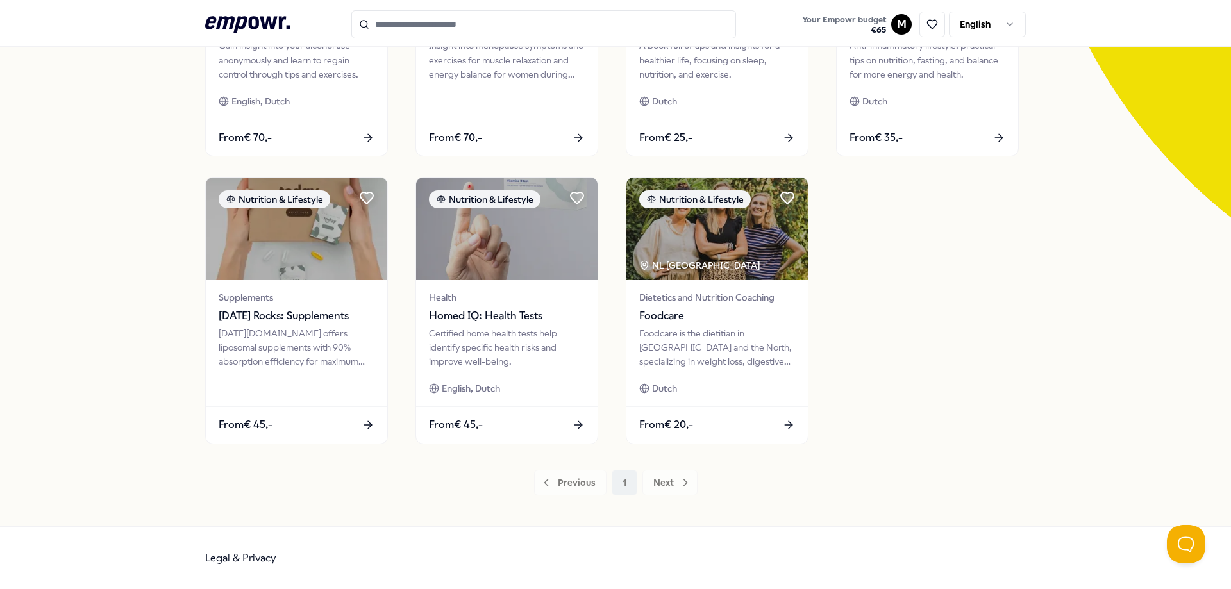
scroll to position [13, 0]
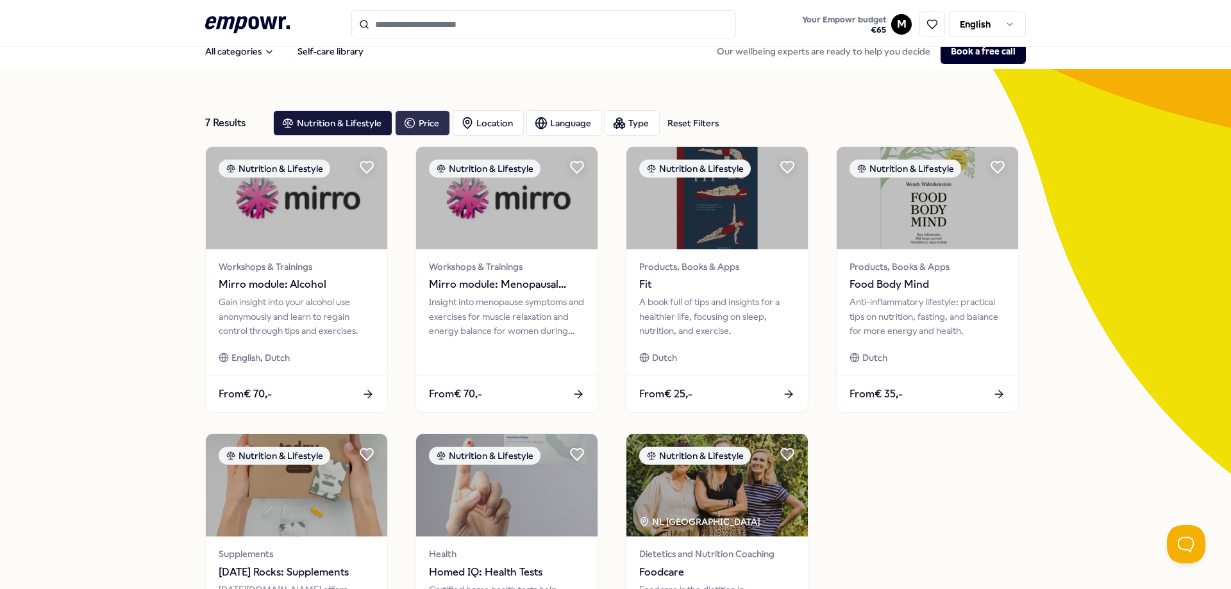
click at [233, 4] on header ".empowr-logo_svg__cls-1{fill:#03032f} Your Empowr budget € 65 M English" at bounding box center [615, 23] width 1231 height 47
click at [233, 21] on icon at bounding box center [247, 24] width 85 height 17
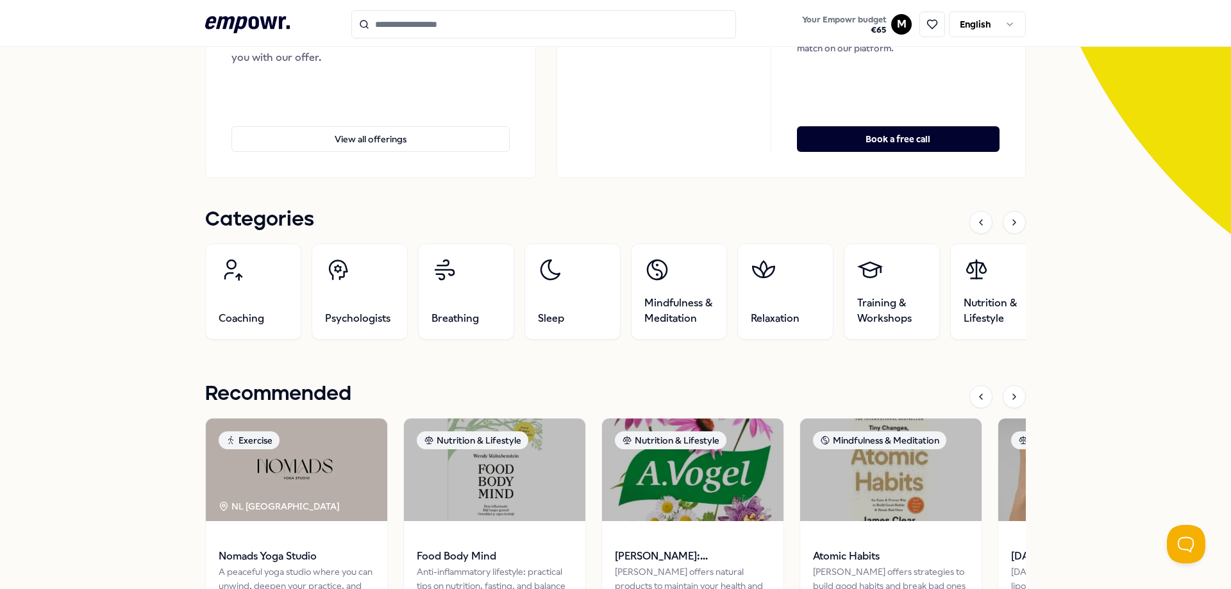
scroll to position [270, 0]
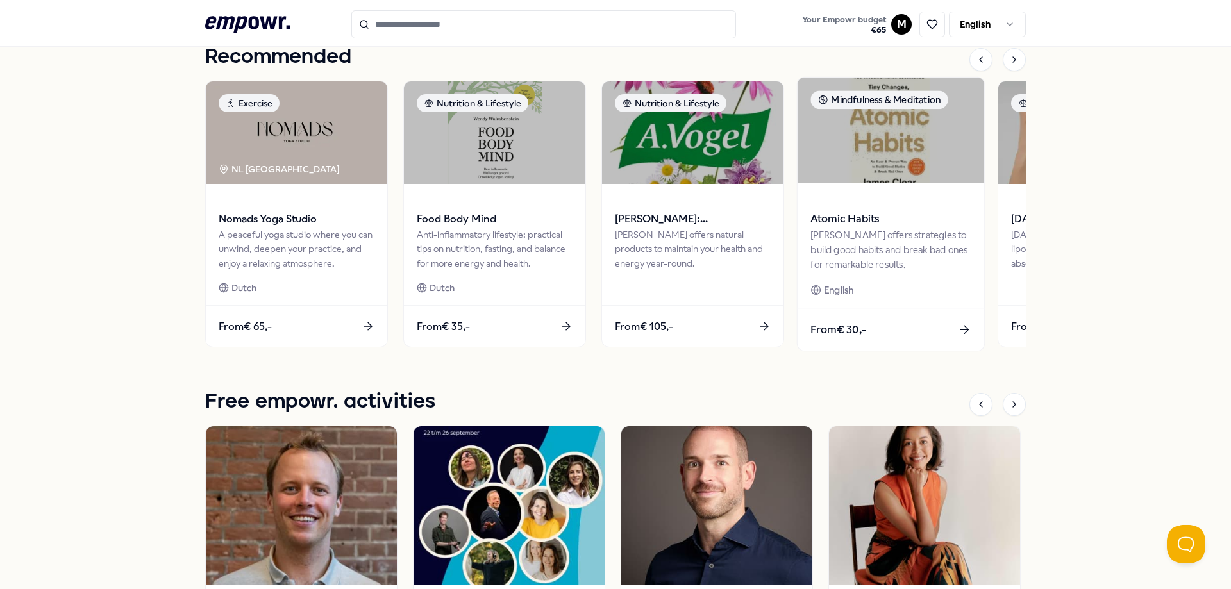
click at [904, 328] on div "From € 30,-" at bounding box center [891, 330] width 187 height 42
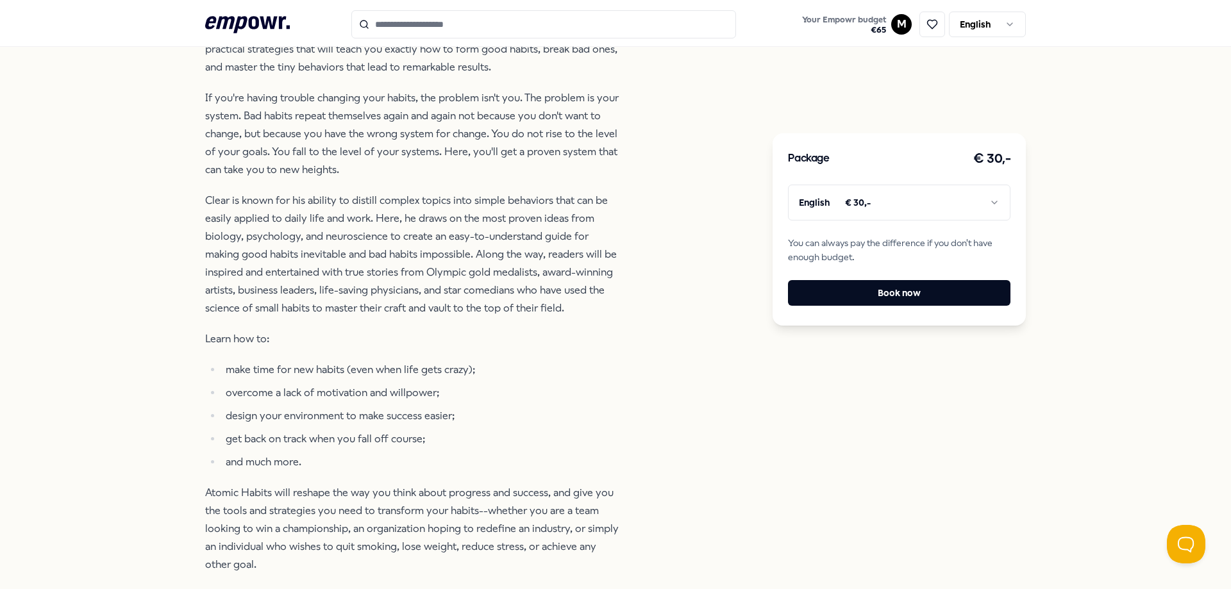
scroll to position [531, 0]
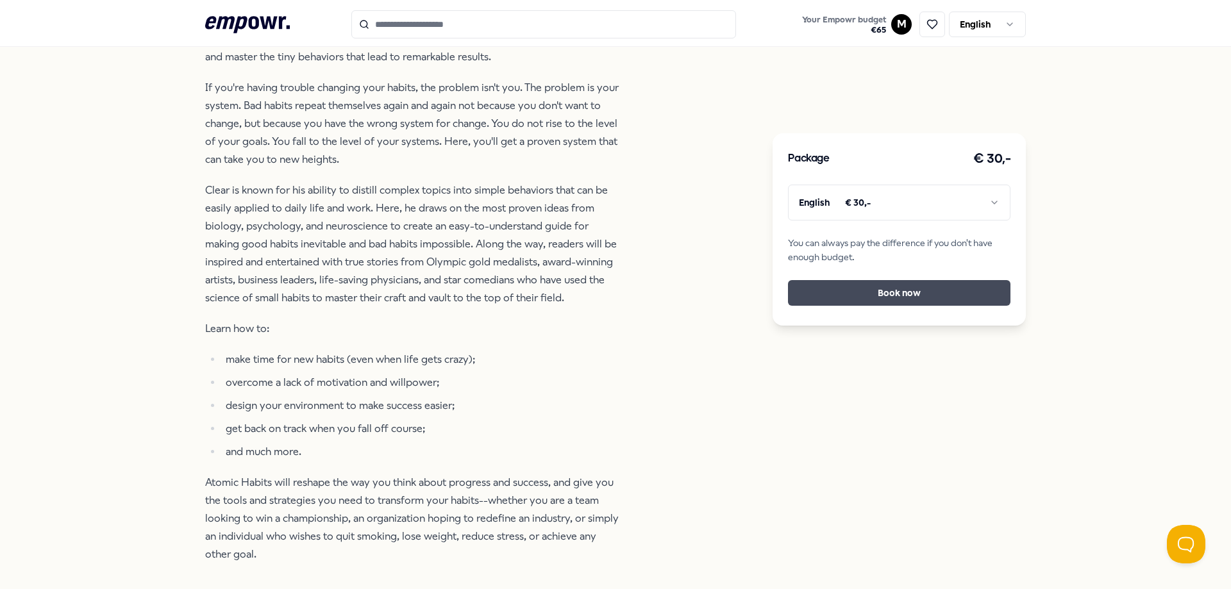
click at [873, 295] on button "Book now" at bounding box center [899, 293] width 222 height 26
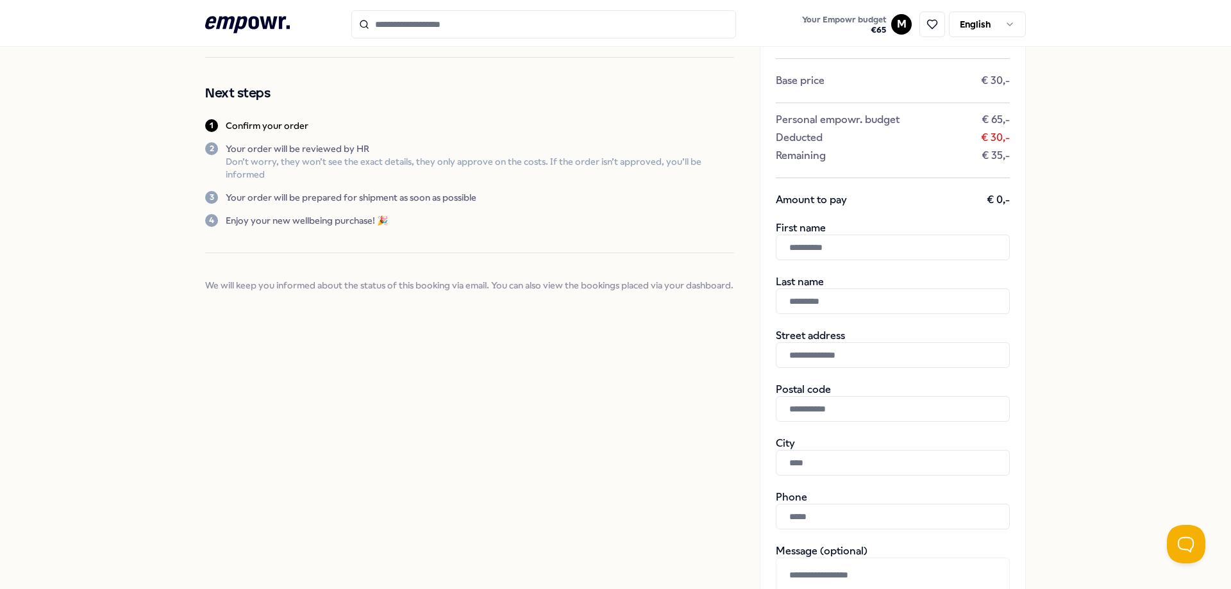
scroll to position [128, 0]
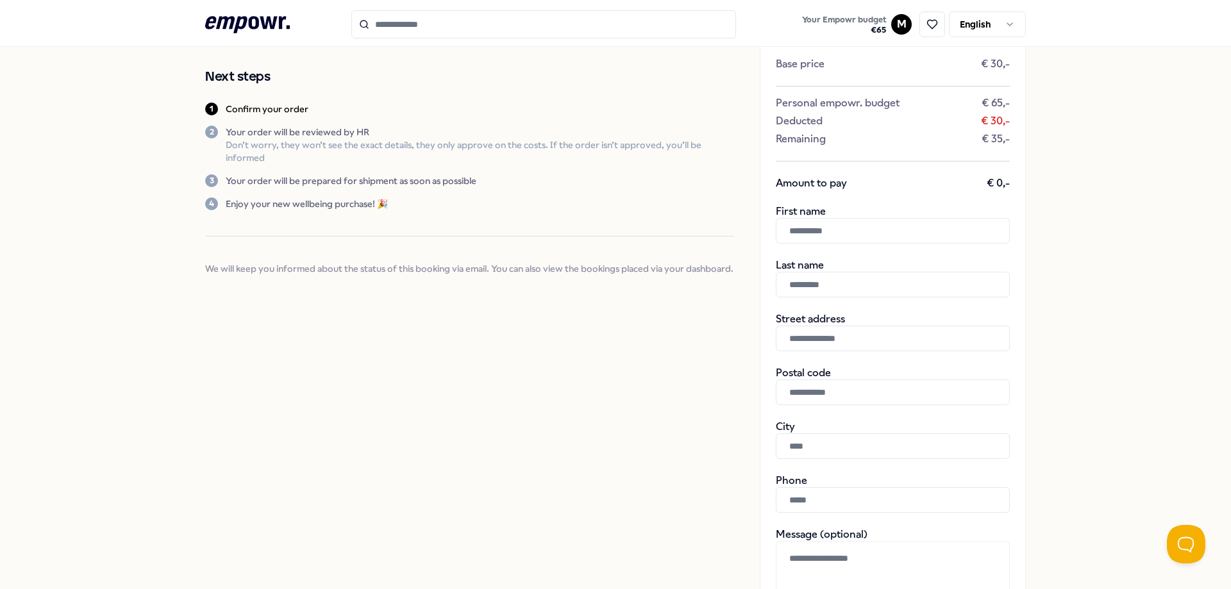
click at [841, 228] on input "text" at bounding box center [893, 231] width 234 height 26
type input "****"
type input "**********"
type input "******"
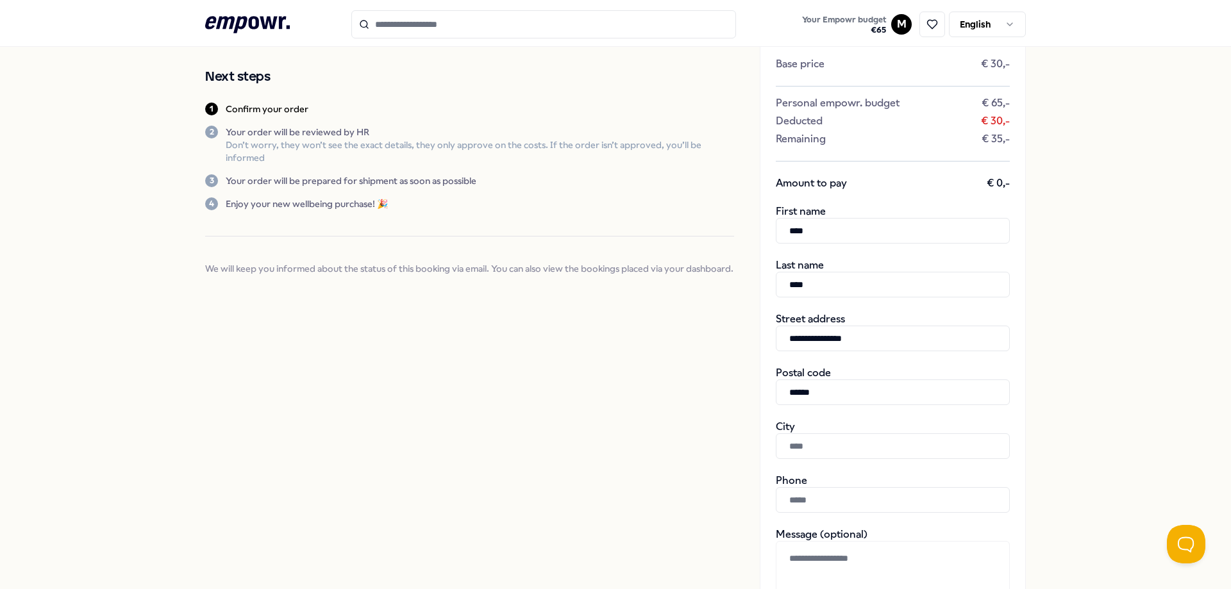
type input "*********"
type input "********"
click at [907, 335] on input "**********" at bounding box center [893, 339] width 234 height 26
type input "**********"
click at [948, 369] on div "Postal code ******" at bounding box center [893, 386] width 234 height 38
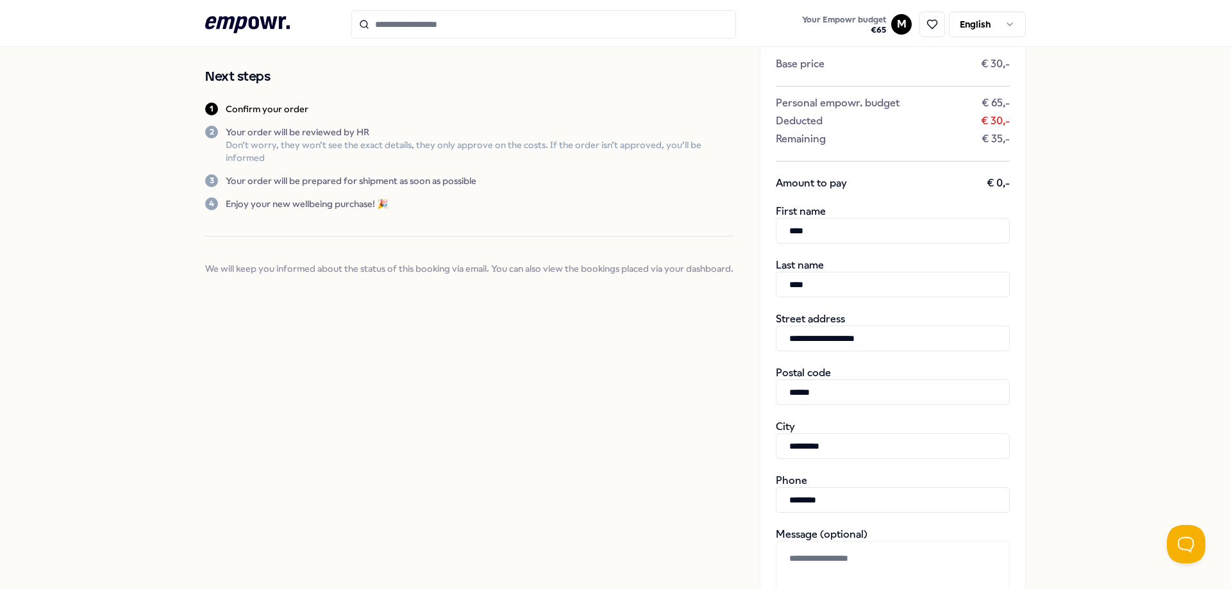
click at [779, 499] on input "********" at bounding box center [893, 500] width 234 height 26
type input "**********"
click at [730, 469] on div "**********" at bounding box center [615, 370] width 821 height 903
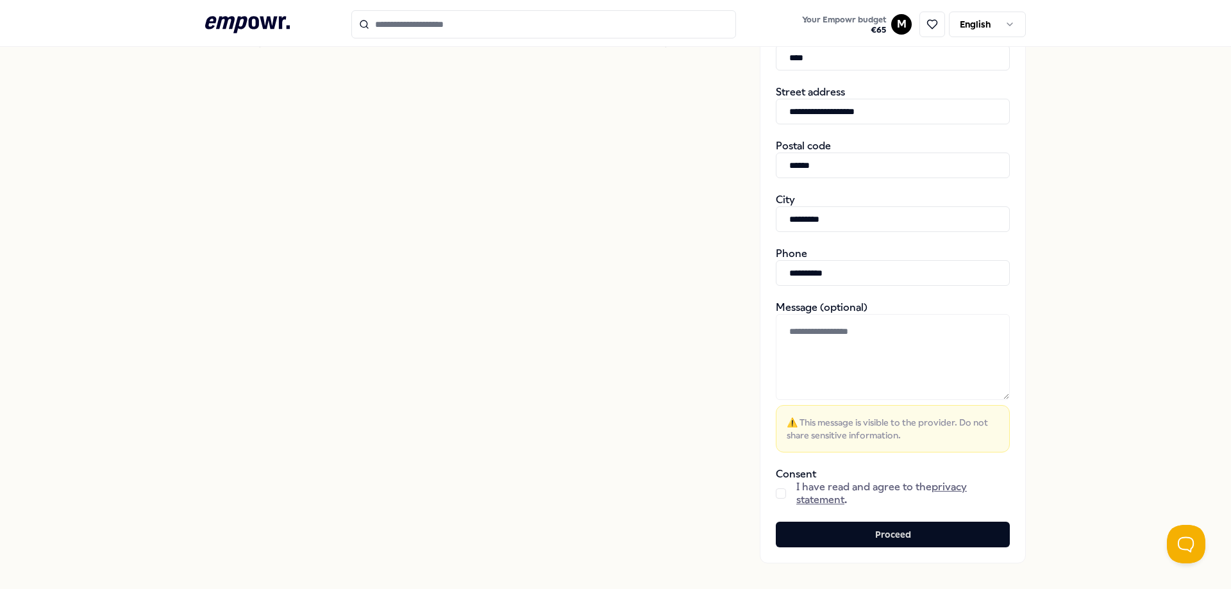
scroll to position [385, 0]
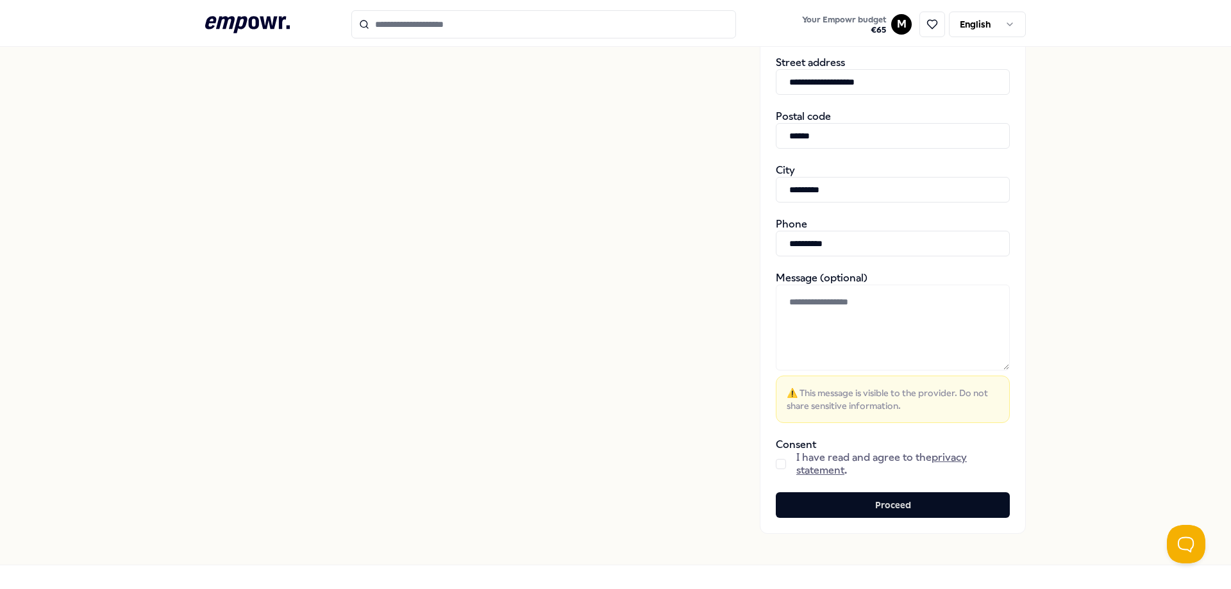
click at [776, 470] on div "I have read and agree to the privacy statement ." at bounding box center [893, 464] width 234 height 26
click at [776, 462] on button "button" at bounding box center [781, 464] width 10 height 10
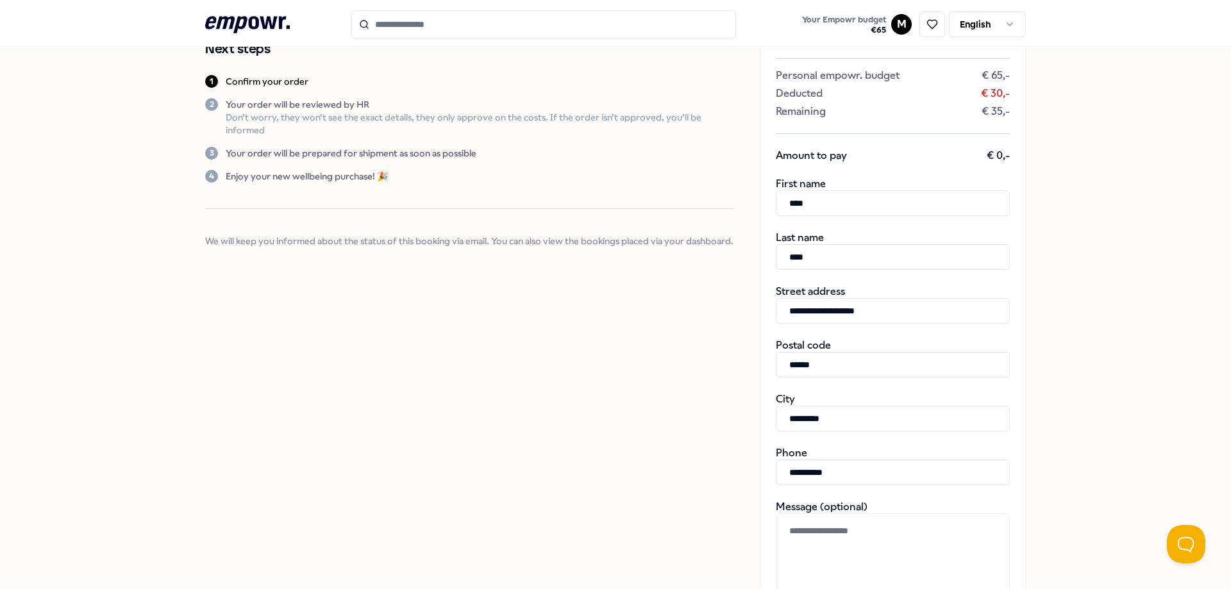
scroll to position [424, 0]
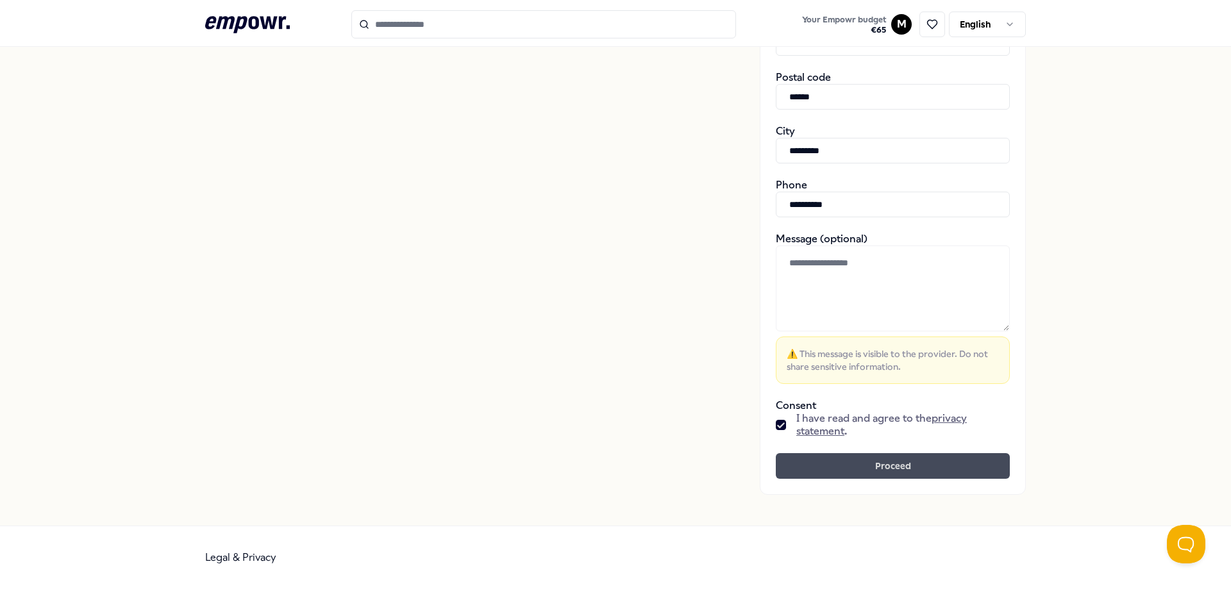
click at [884, 471] on button "Proceed" at bounding box center [893, 466] width 234 height 26
